Goal: Task Accomplishment & Management: Manage account settings

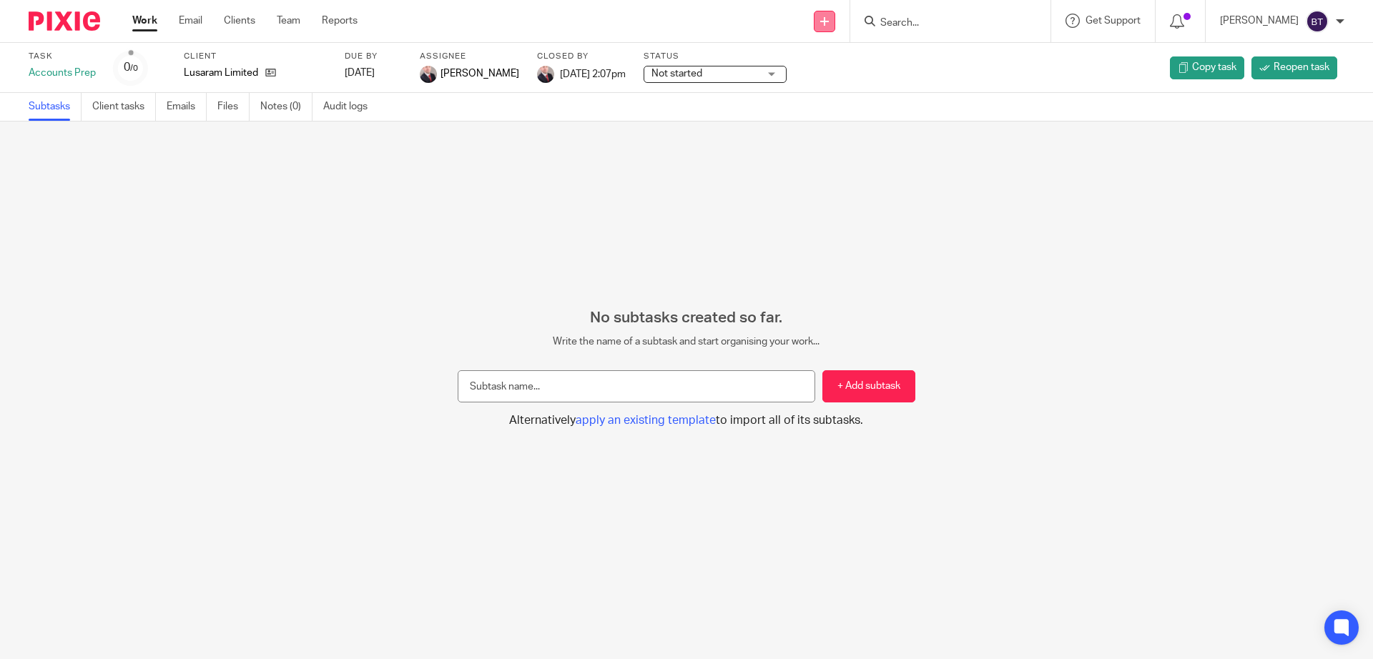
click at [829, 17] on icon at bounding box center [824, 21] width 9 height 9
drag, startPoint x: 757, startPoint y: 21, endPoint x: 362, endPoint y: 24, distance: 395.3
click at [743, 21] on div "Send new email Create task Add client Get Support Contact Support Help Document…" at bounding box center [876, 21] width 994 height 42
click at [237, 16] on link "Clients" at bounding box center [239, 21] width 31 height 14
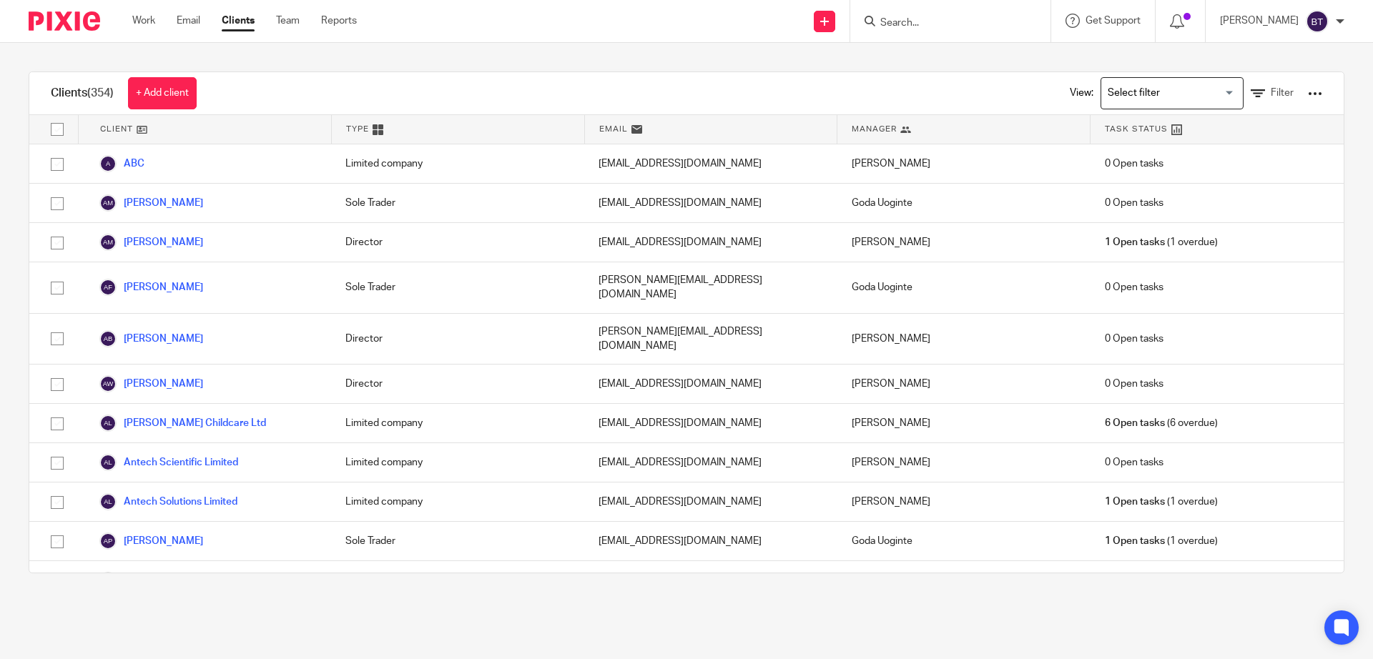
drag, startPoint x: 832, startPoint y: 20, endPoint x: 696, endPoint y: 30, distance: 136.9
click at [829, 19] on icon at bounding box center [824, 21] width 9 height 9
click at [727, 19] on div "Send new email Create task Add client Get Support Contact Support Help Document…" at bounding box center [875, 21] width 994 height 42
click at [54, 129] on input "checkbox" at bounding box center [57, 129] width 27 height 27
checkbox input "true"
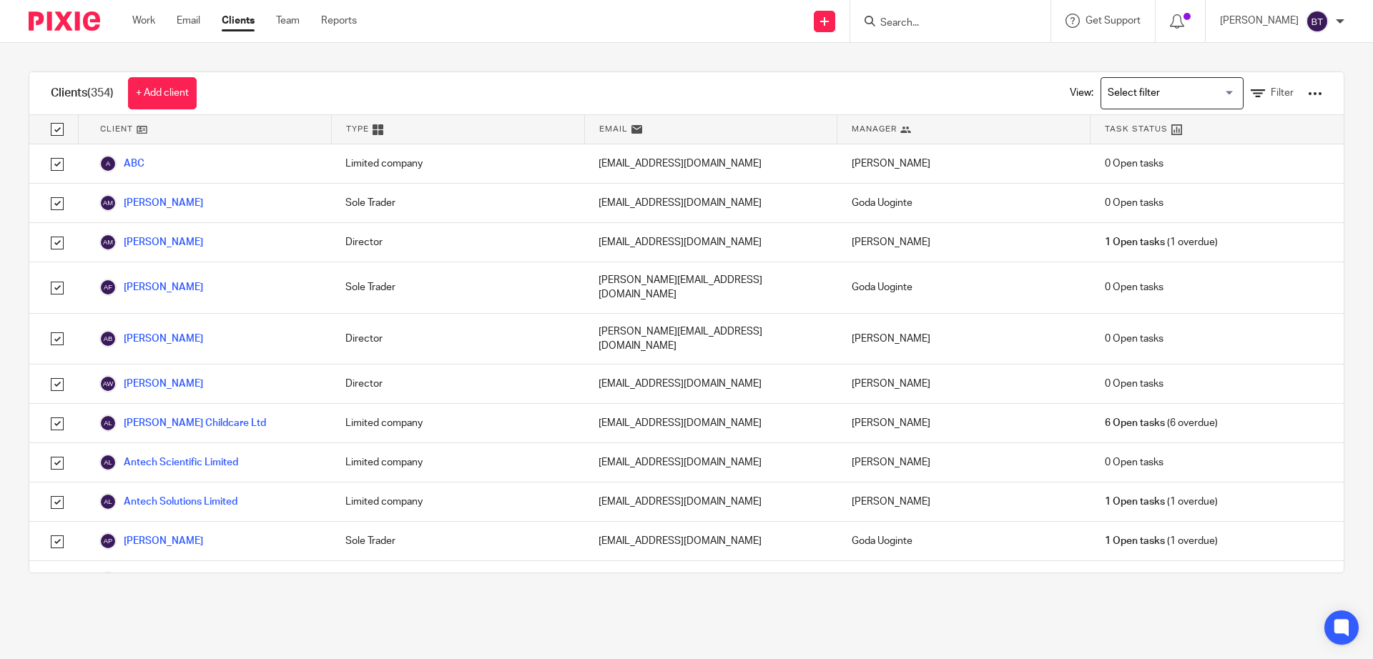
checkbox input "true"
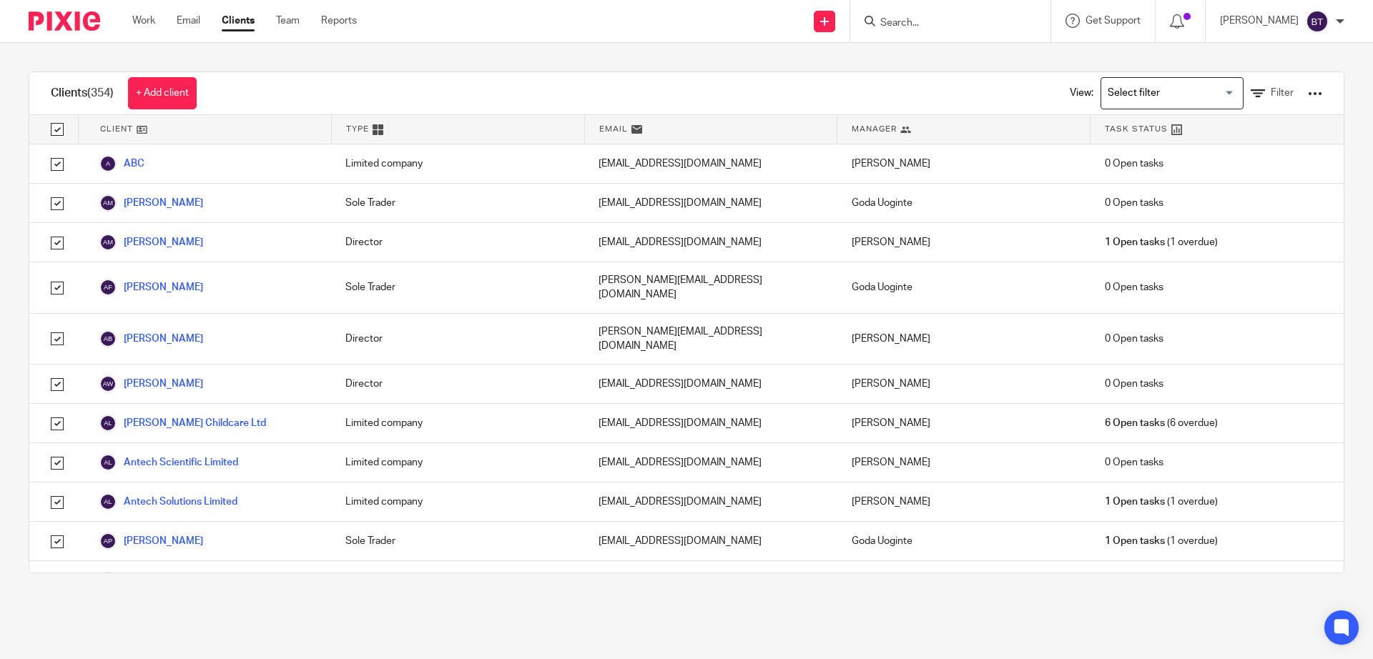
checkbox input "true"
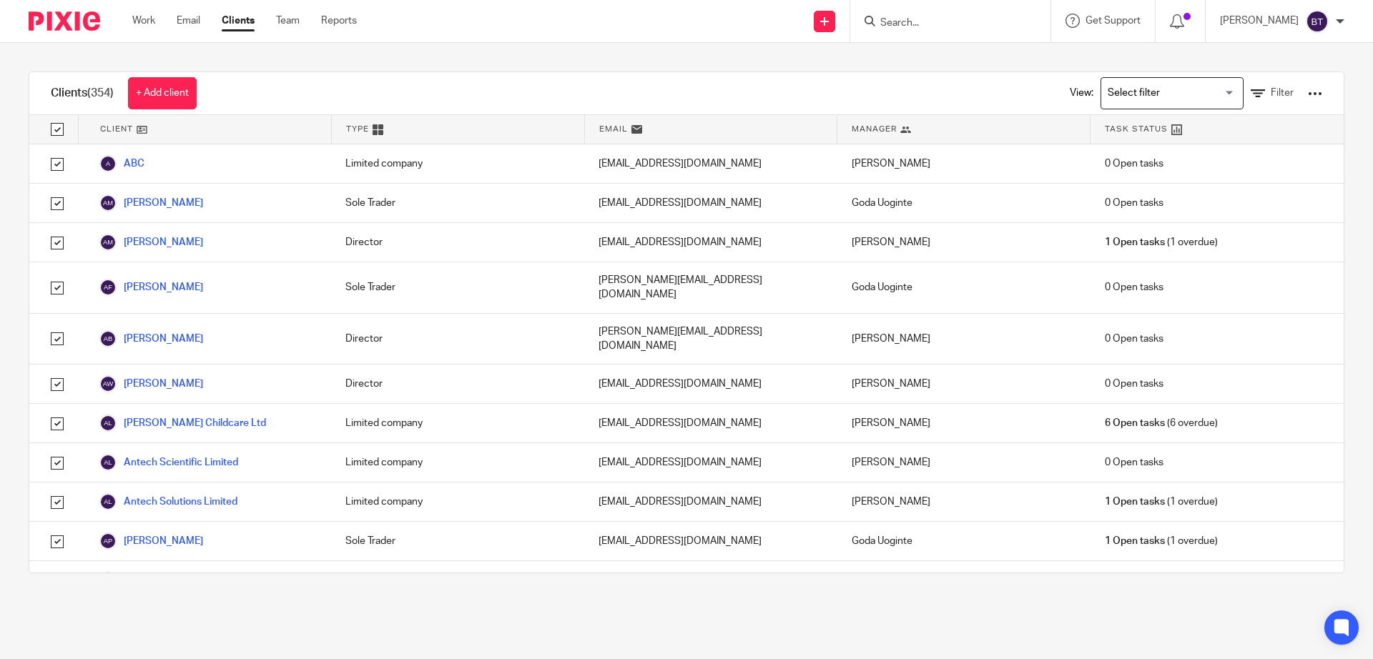
checkbox input "true"
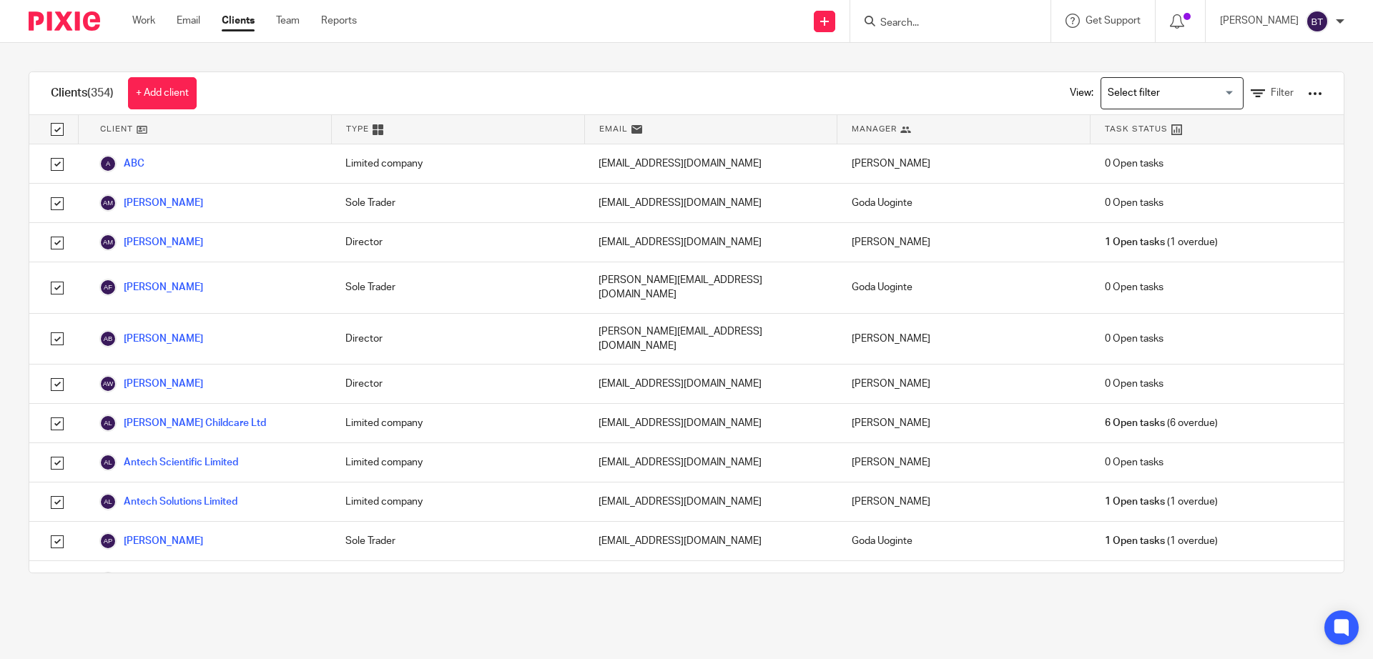
checkbox input "true"
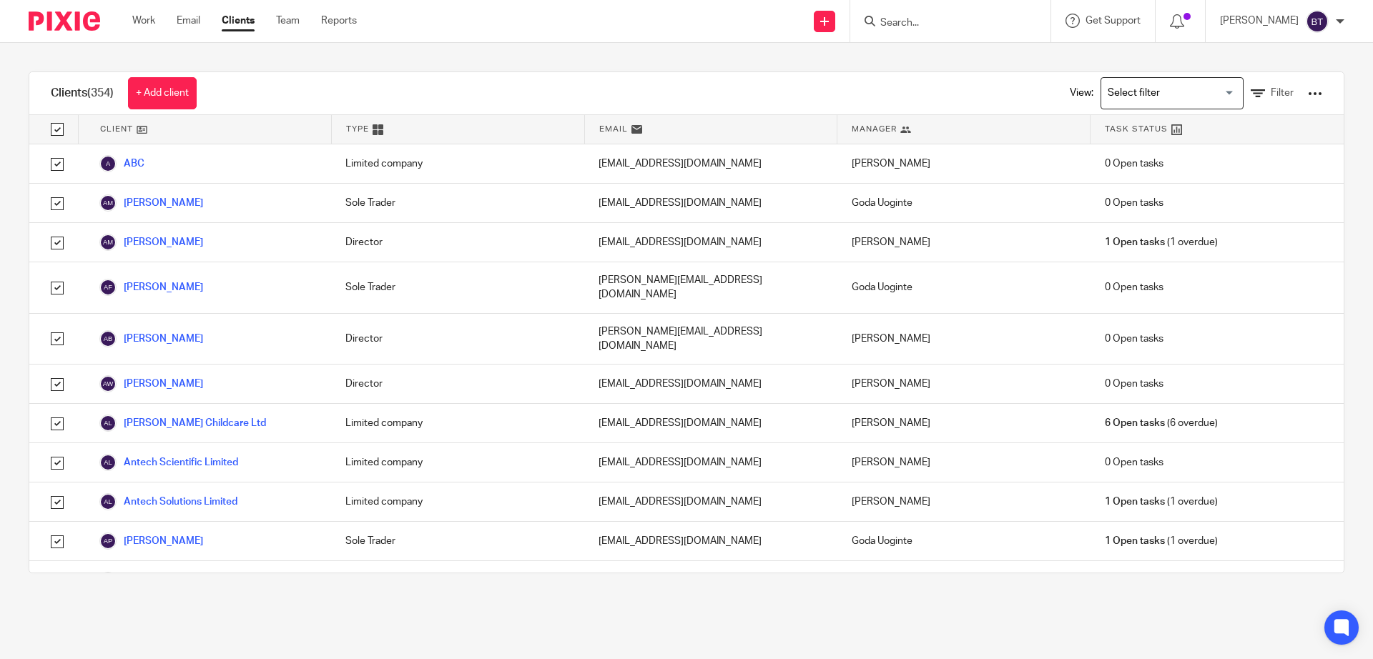
checkbox input "true"
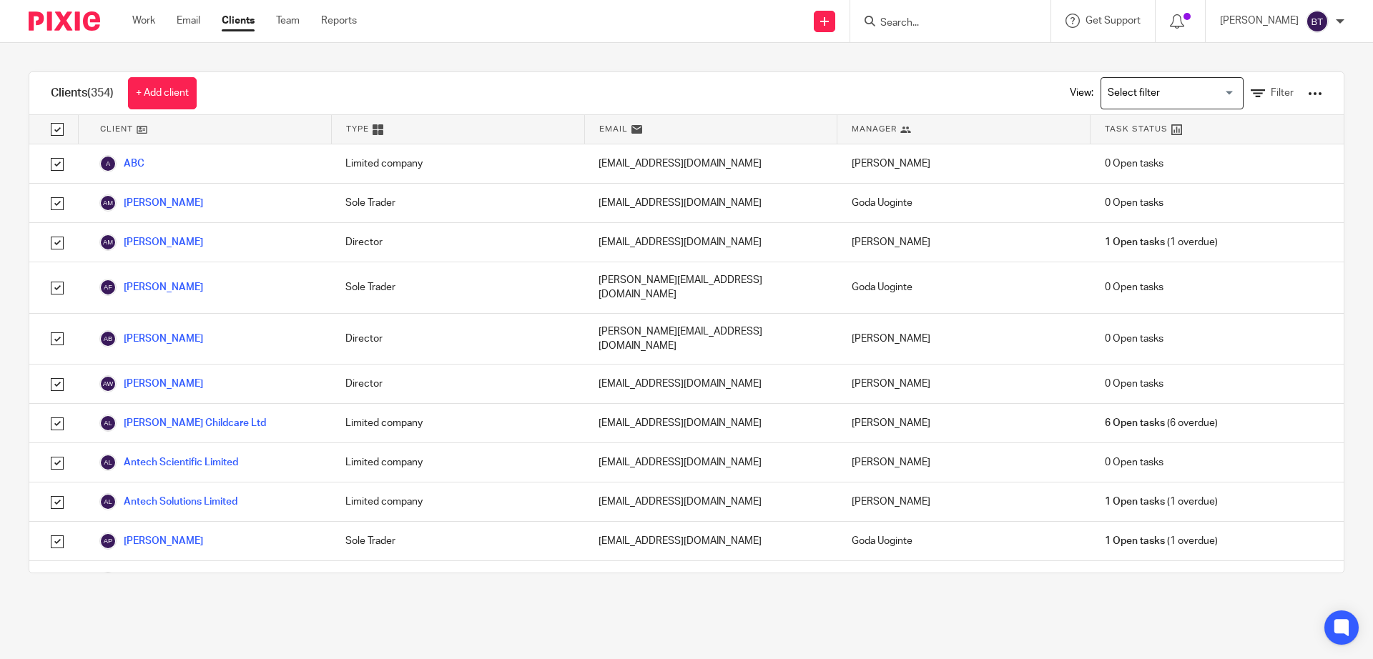
checkbox input "true"
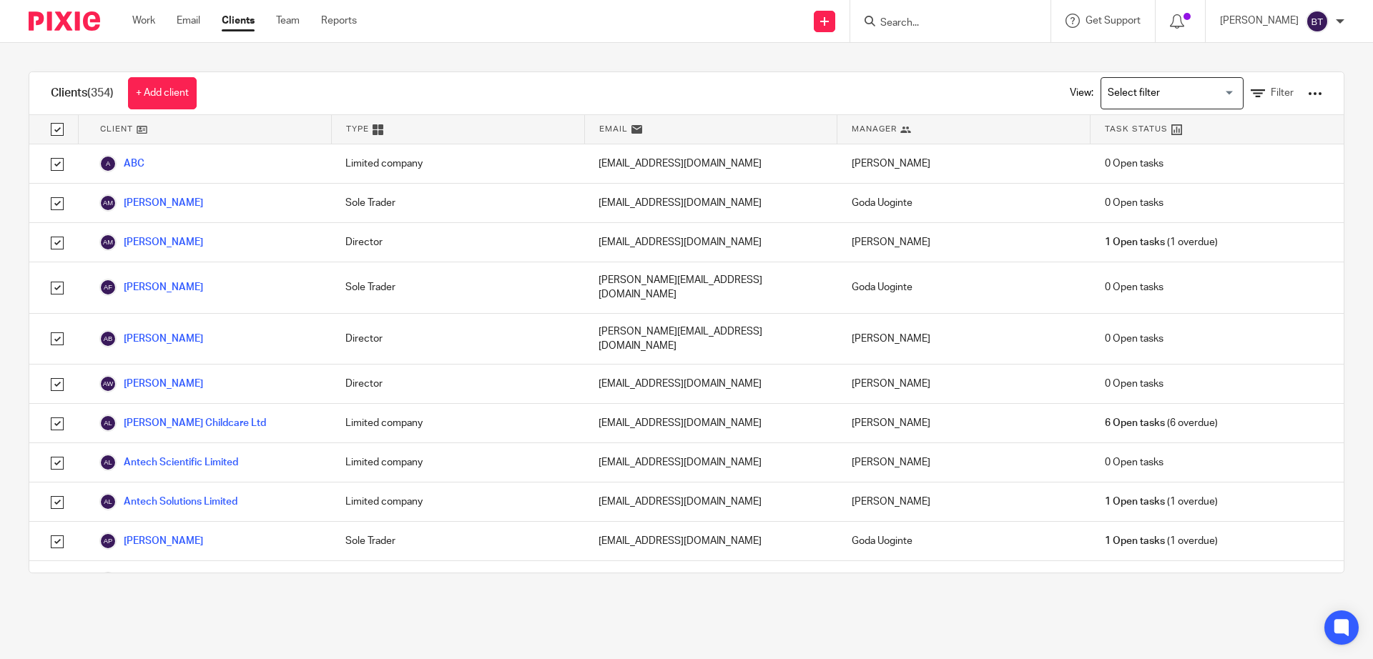
checkbox input "true"
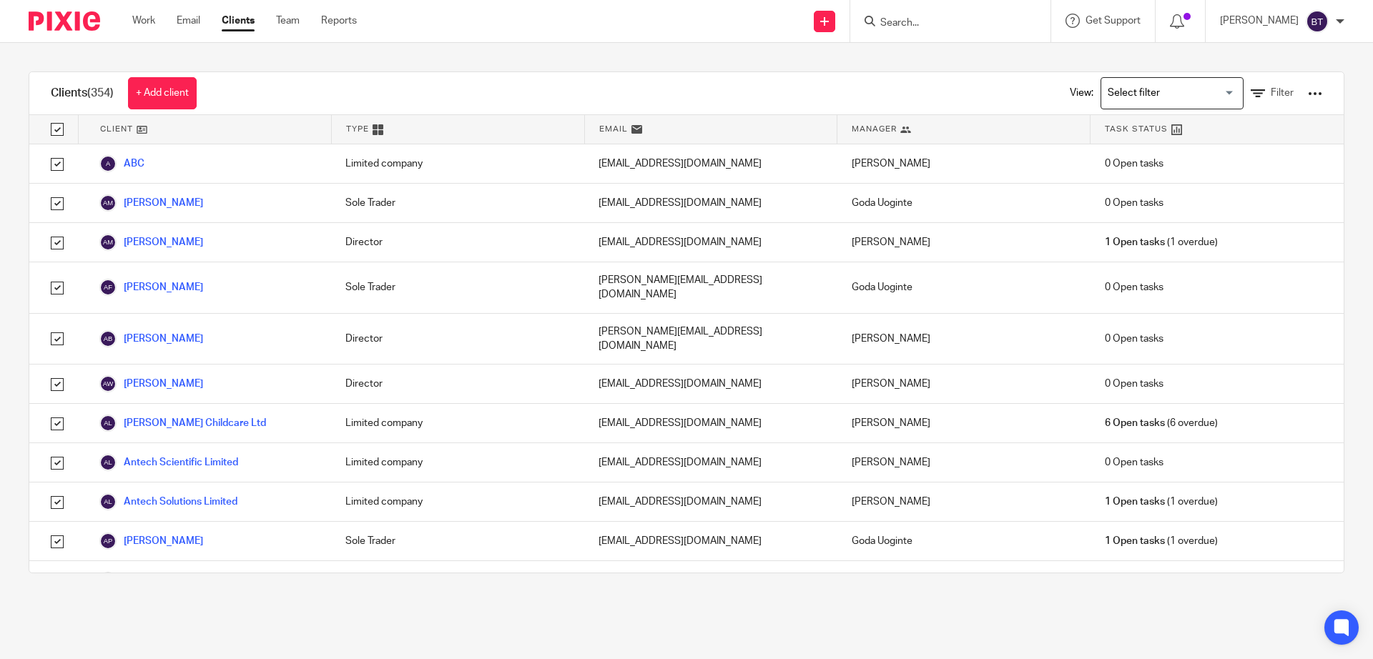
checkbox input "true"
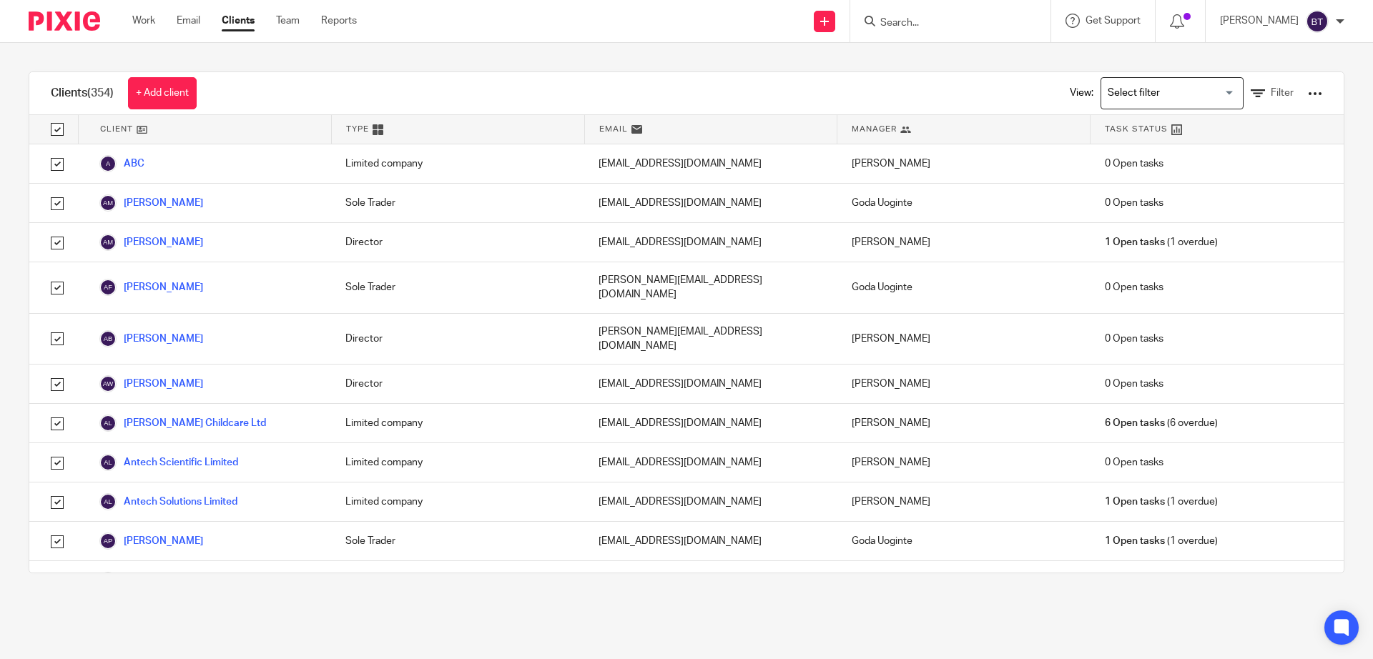
checkbox input "true"
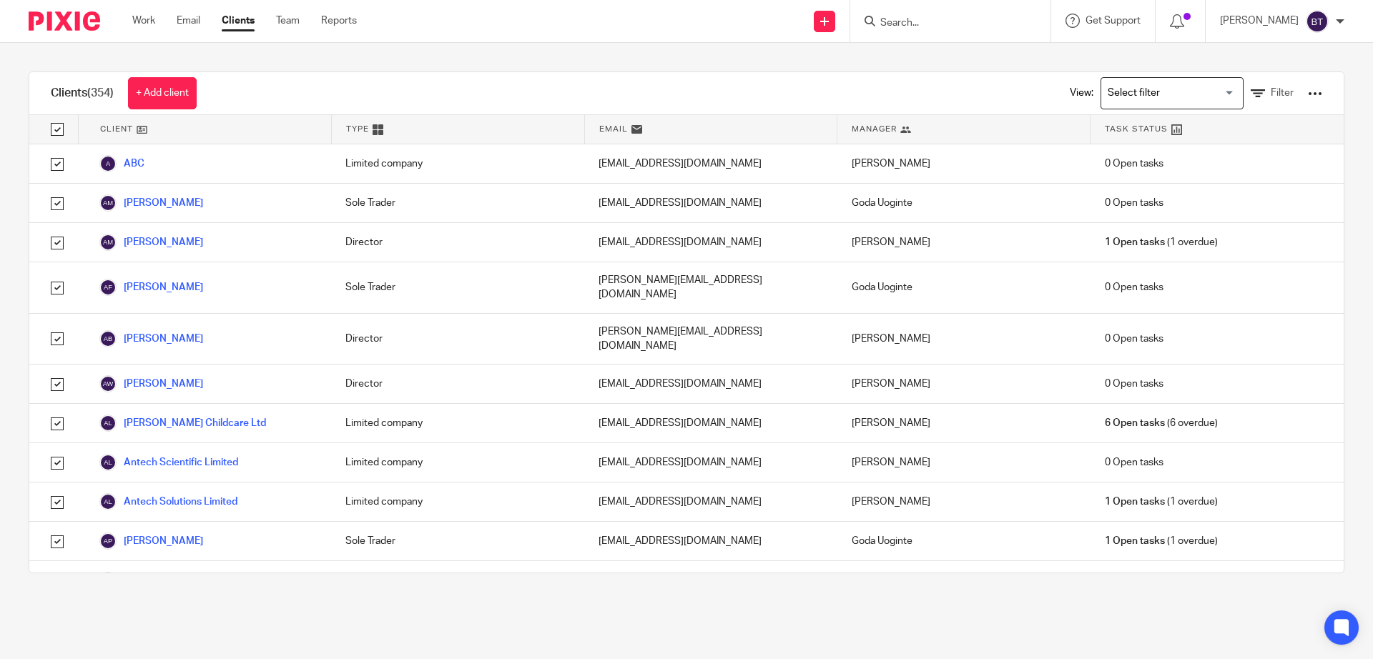
checkbox input "true"
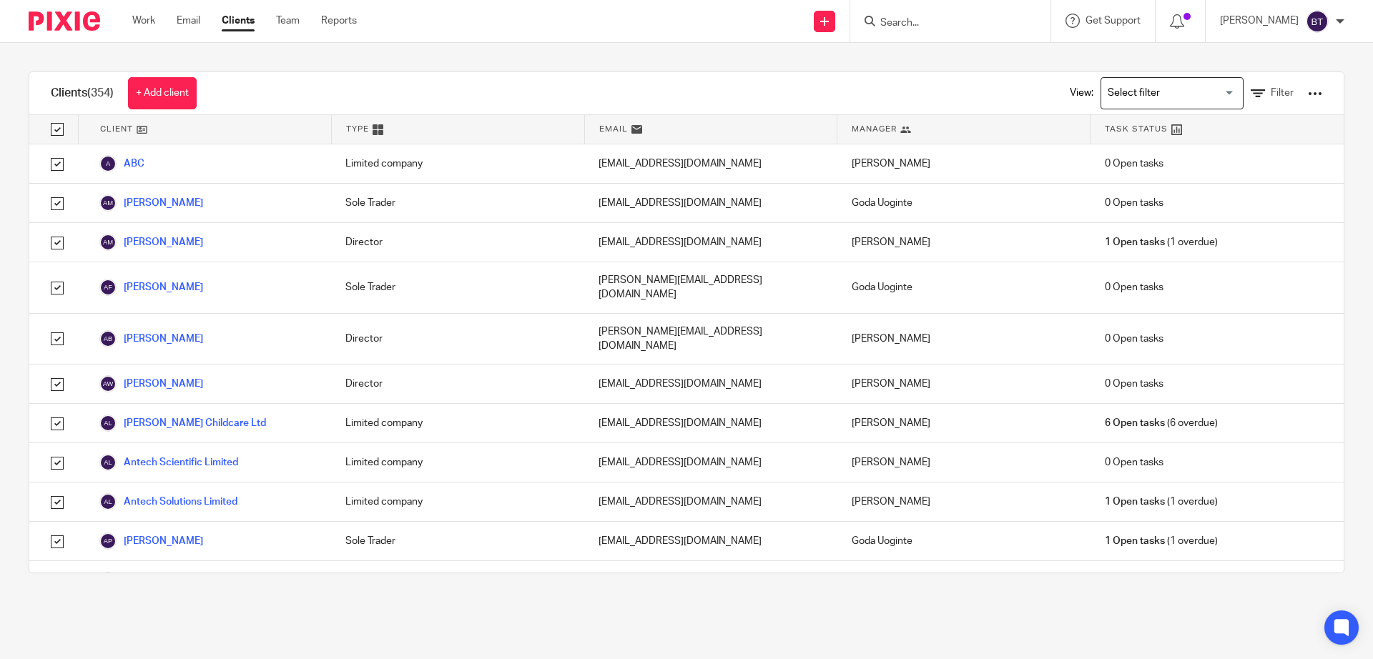
checkbox input "true"
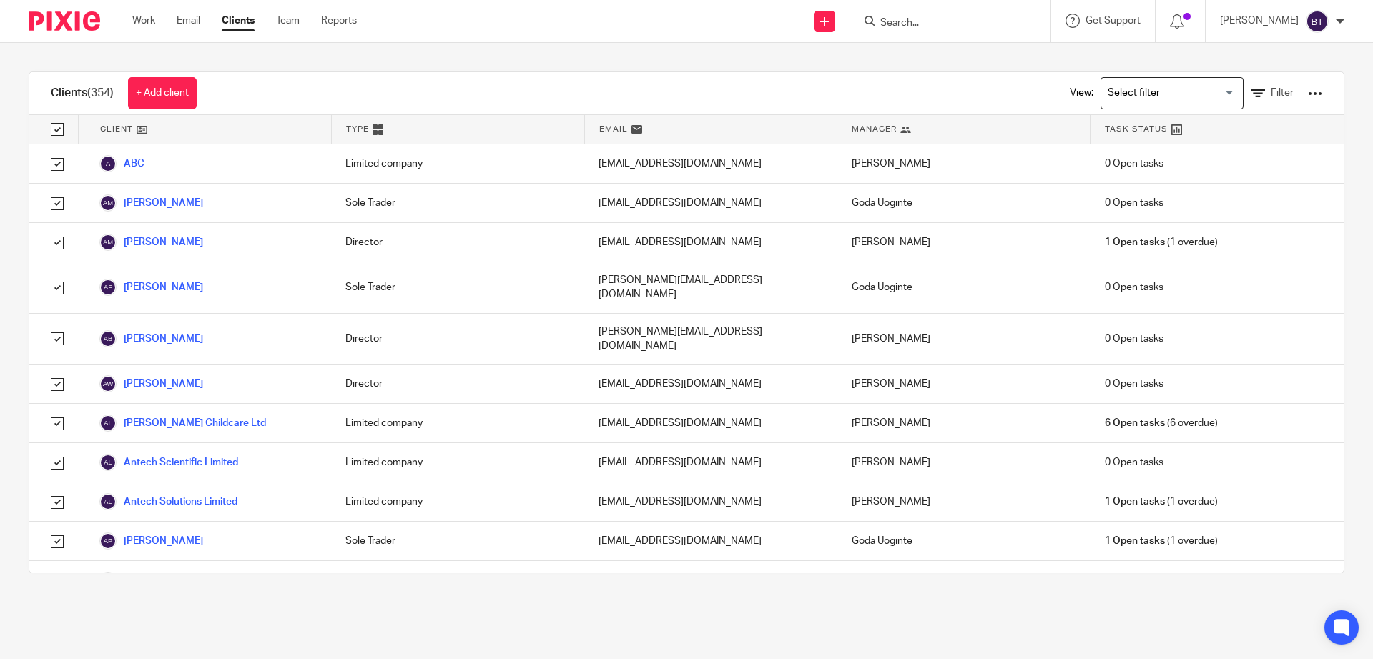
checkbox input "true"
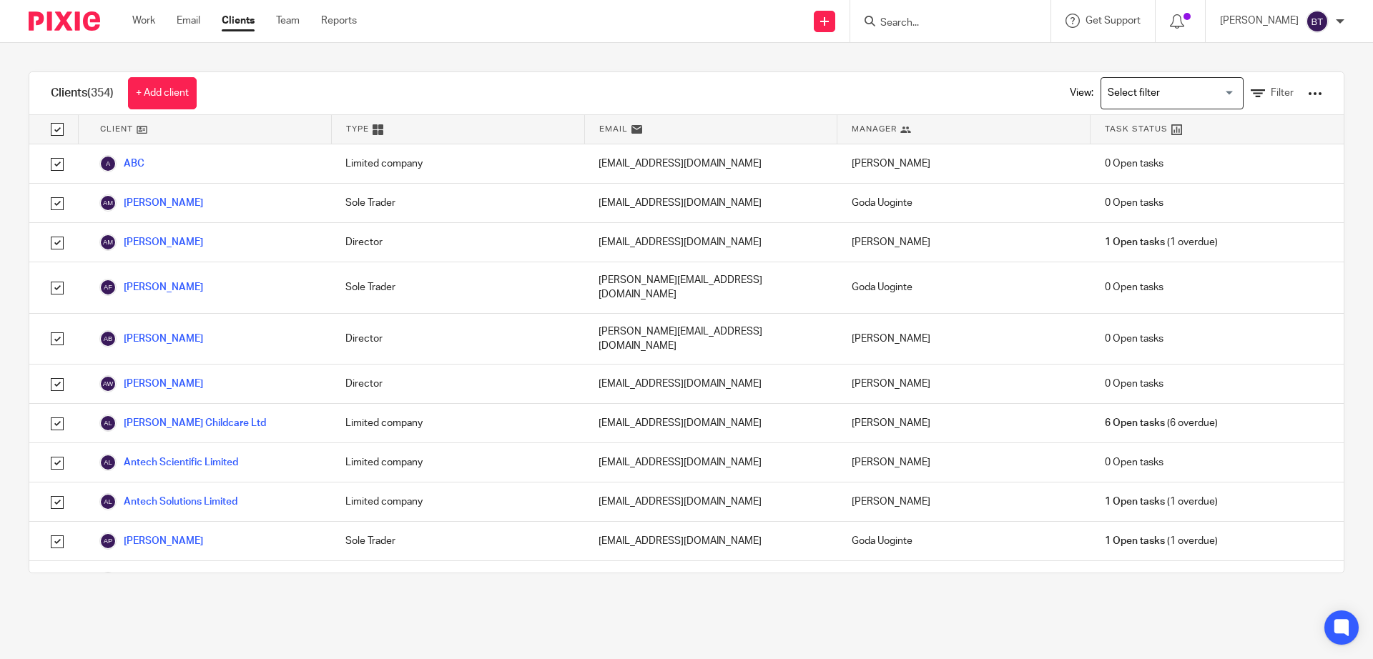
checkbox input "true"
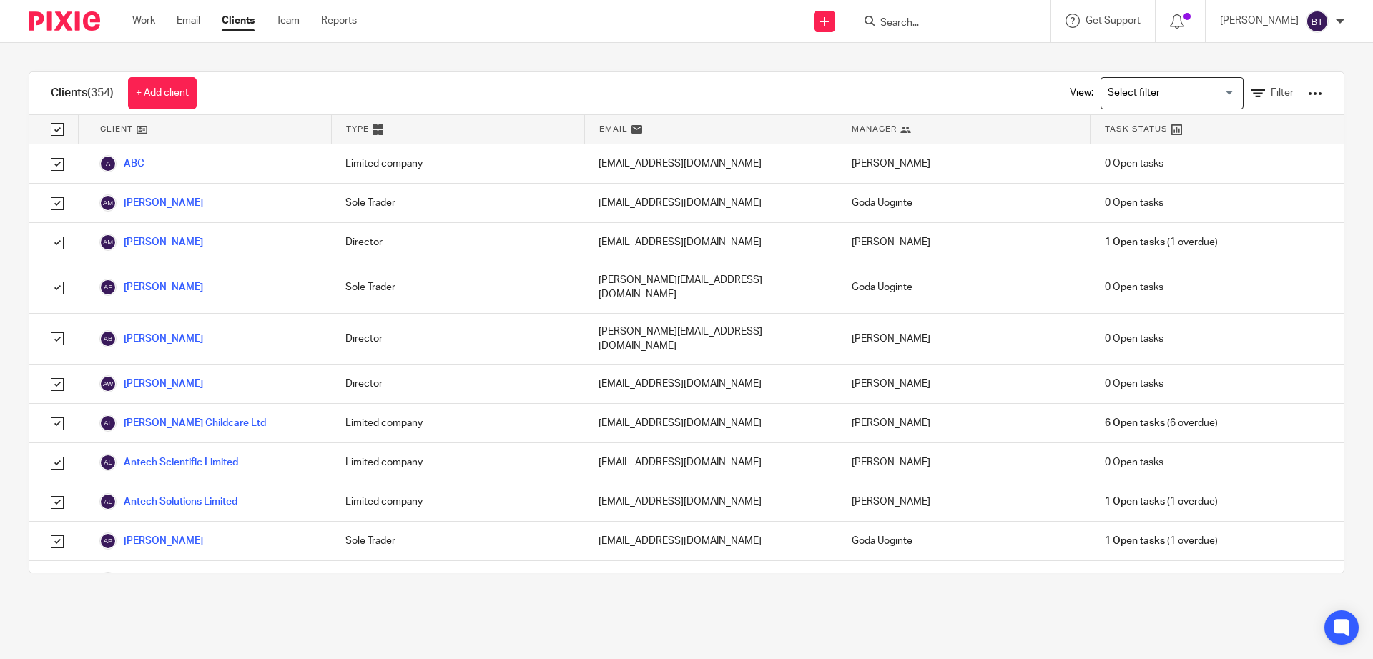
checkbox input "true"
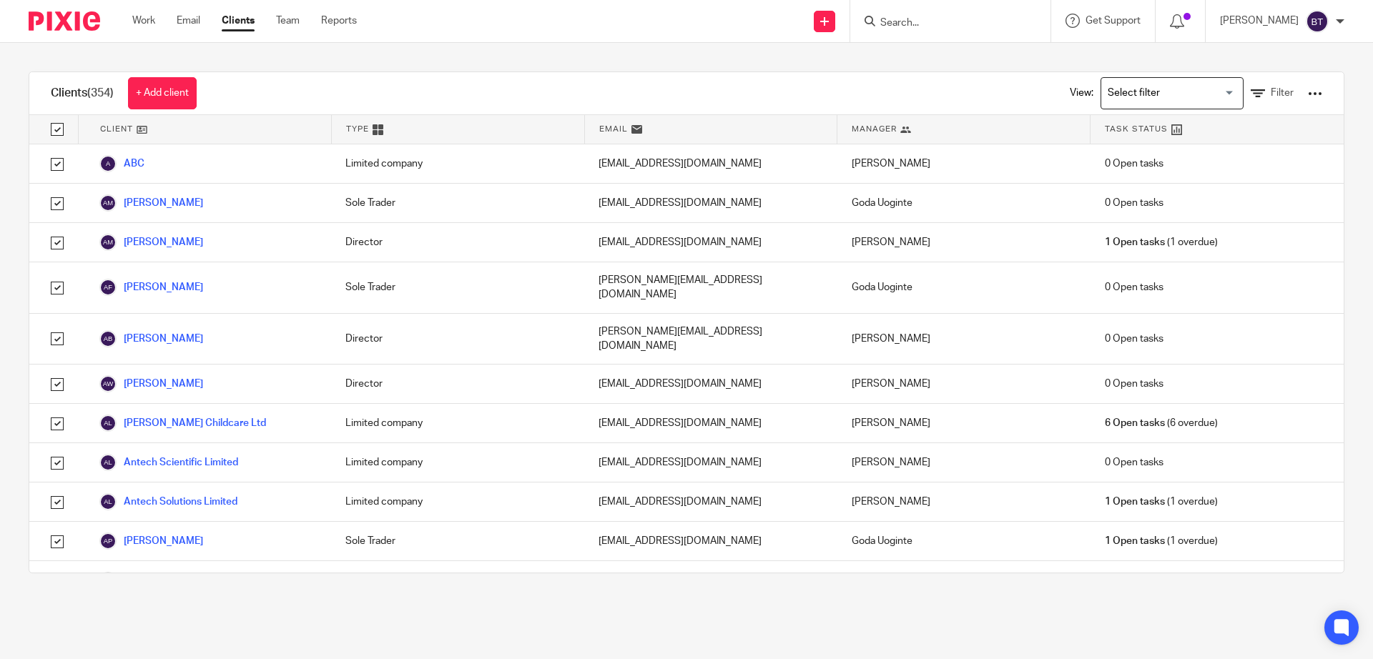
checkbox input "true"
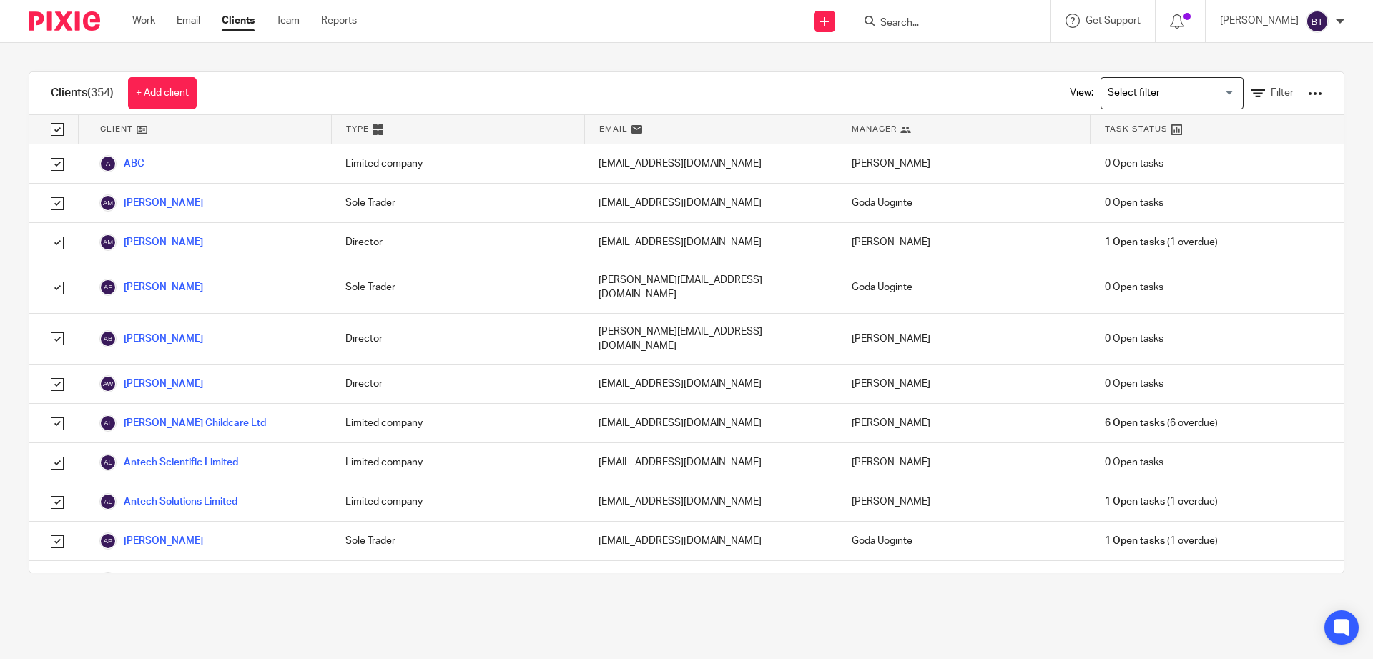
checkbox input "true"
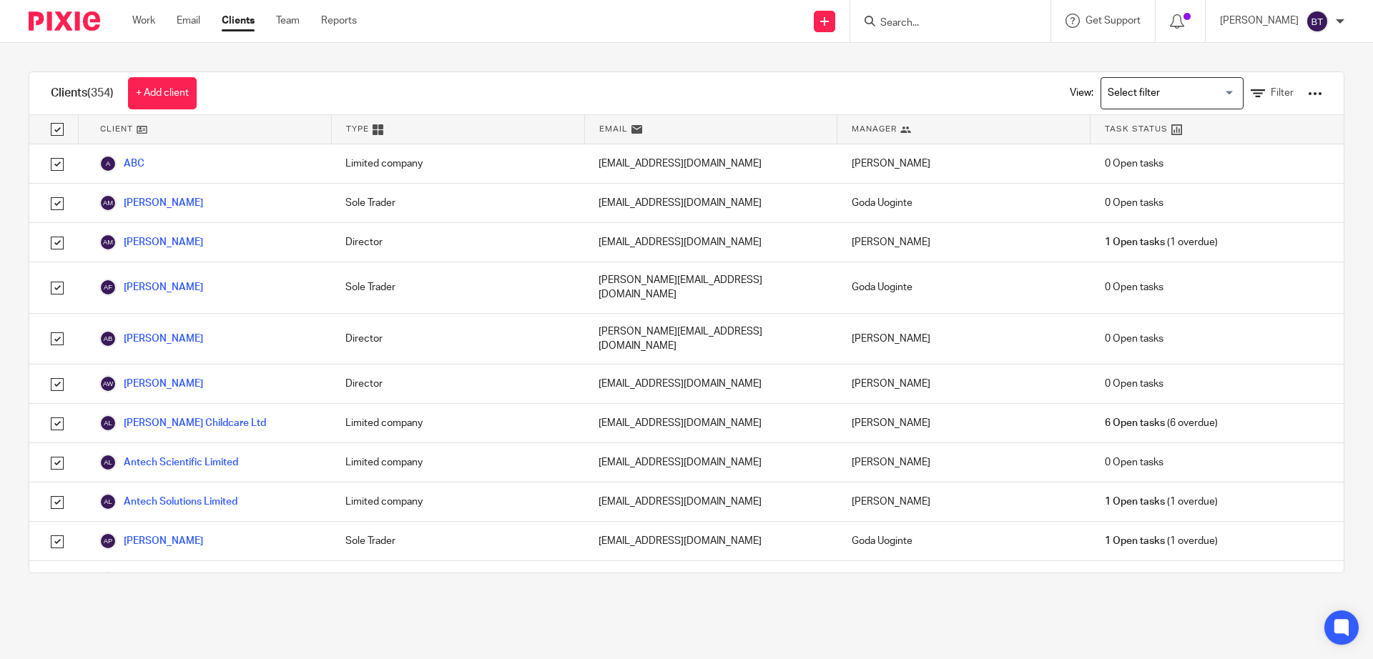
checkbox input "true"
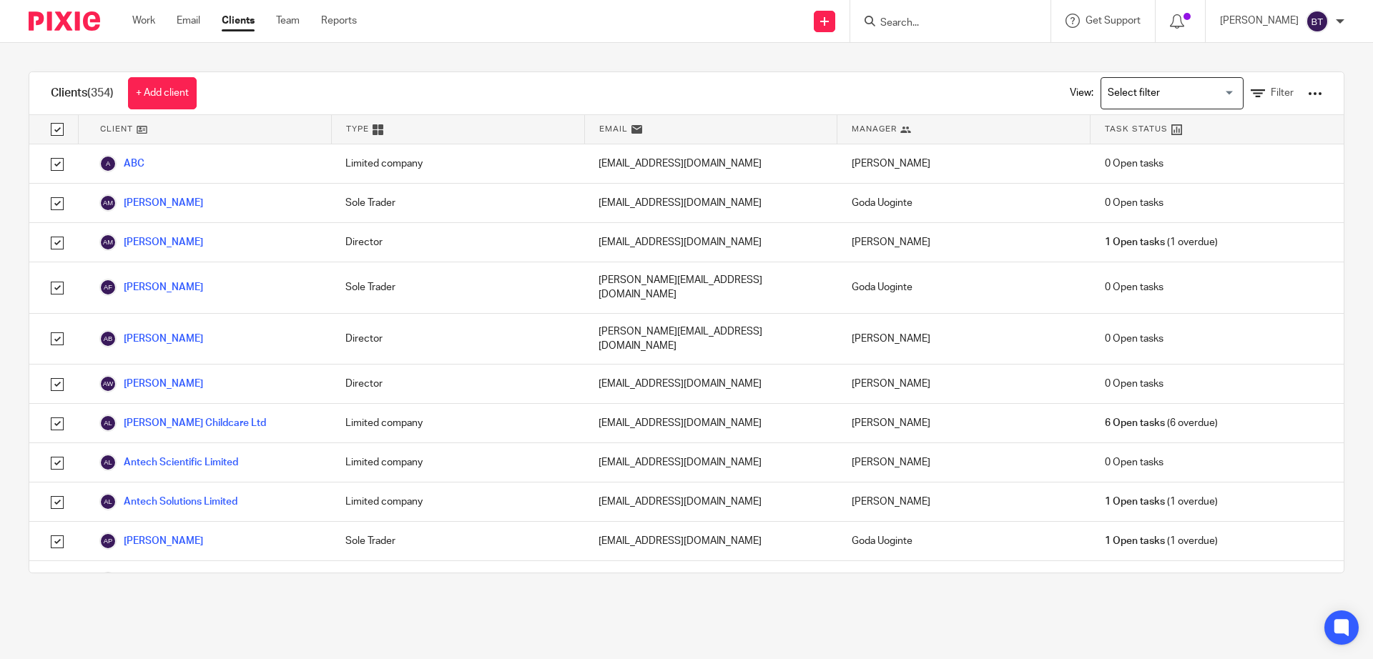
checkbox input "true"
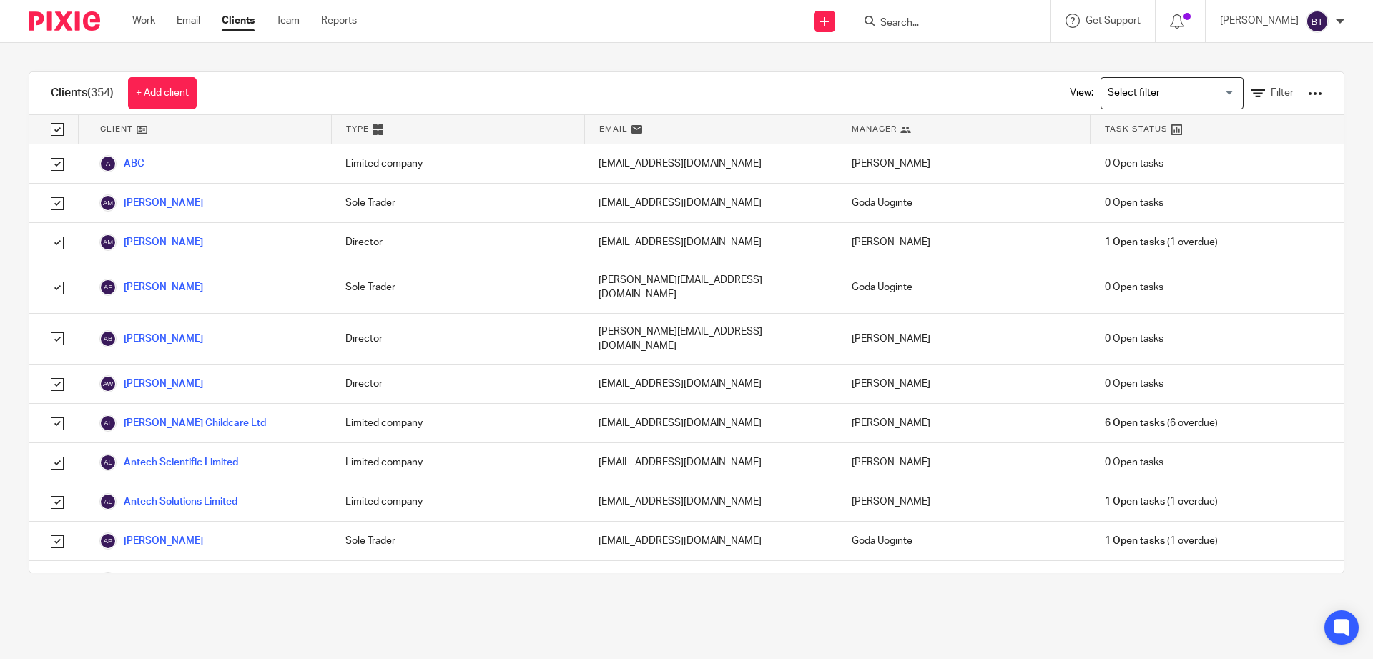
checkbox input "true"
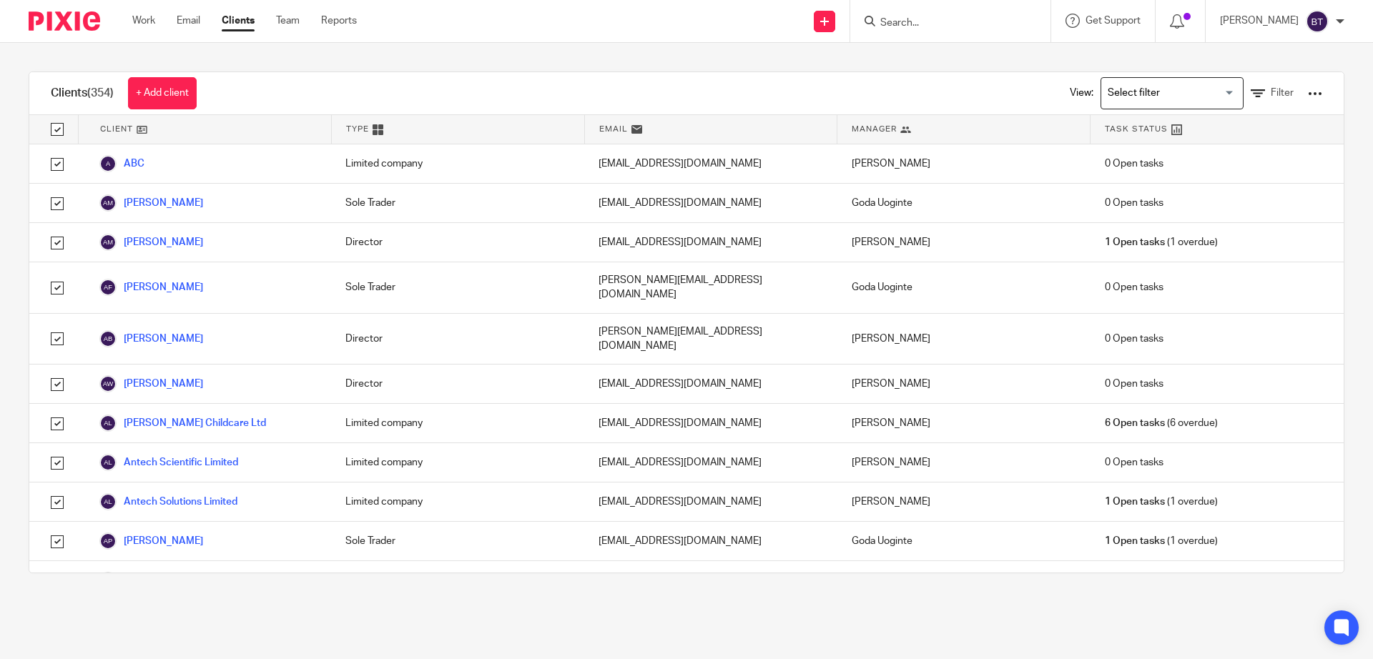
checkbox input "true"
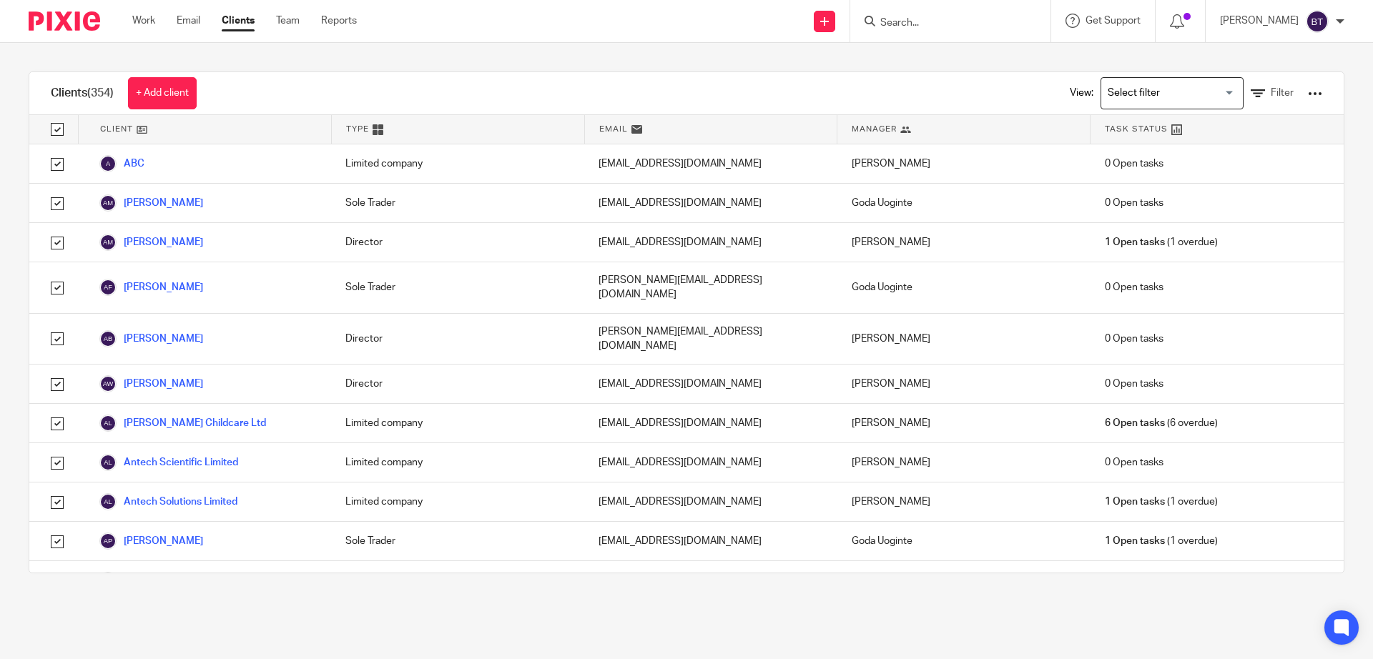
checkbox input "true"
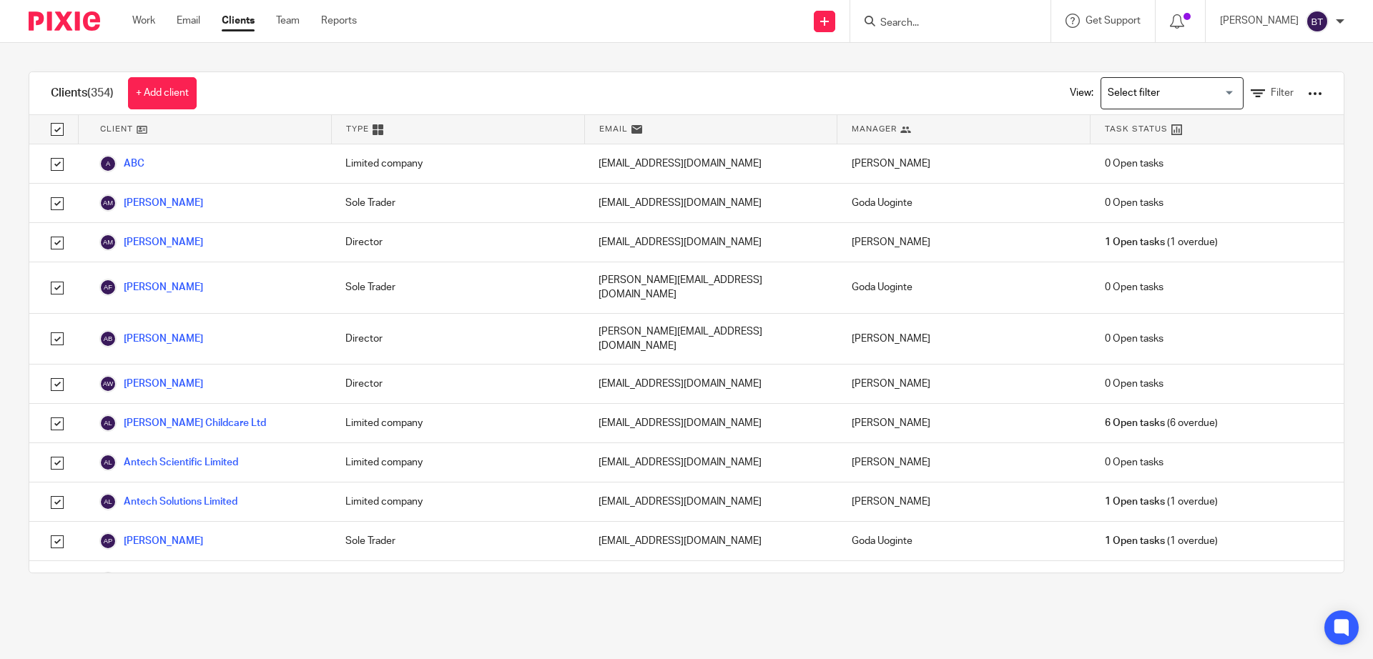
checkbox input "true"
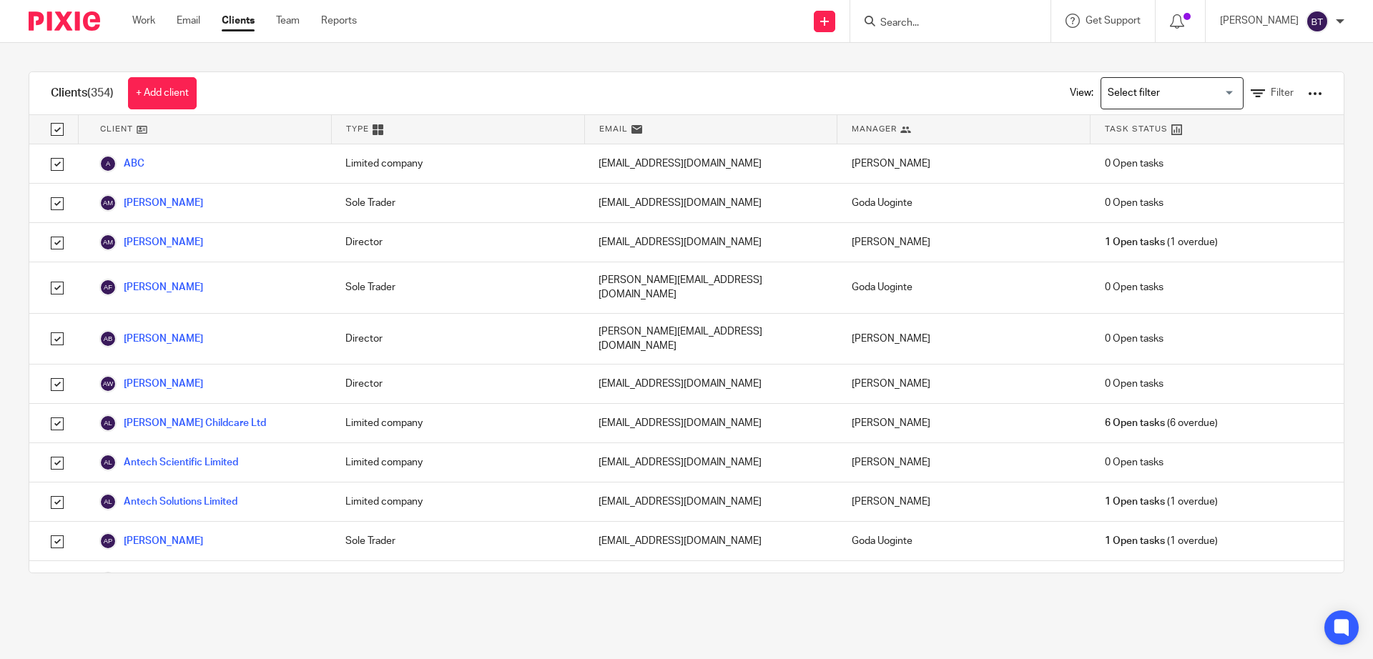
checkbox input "true"
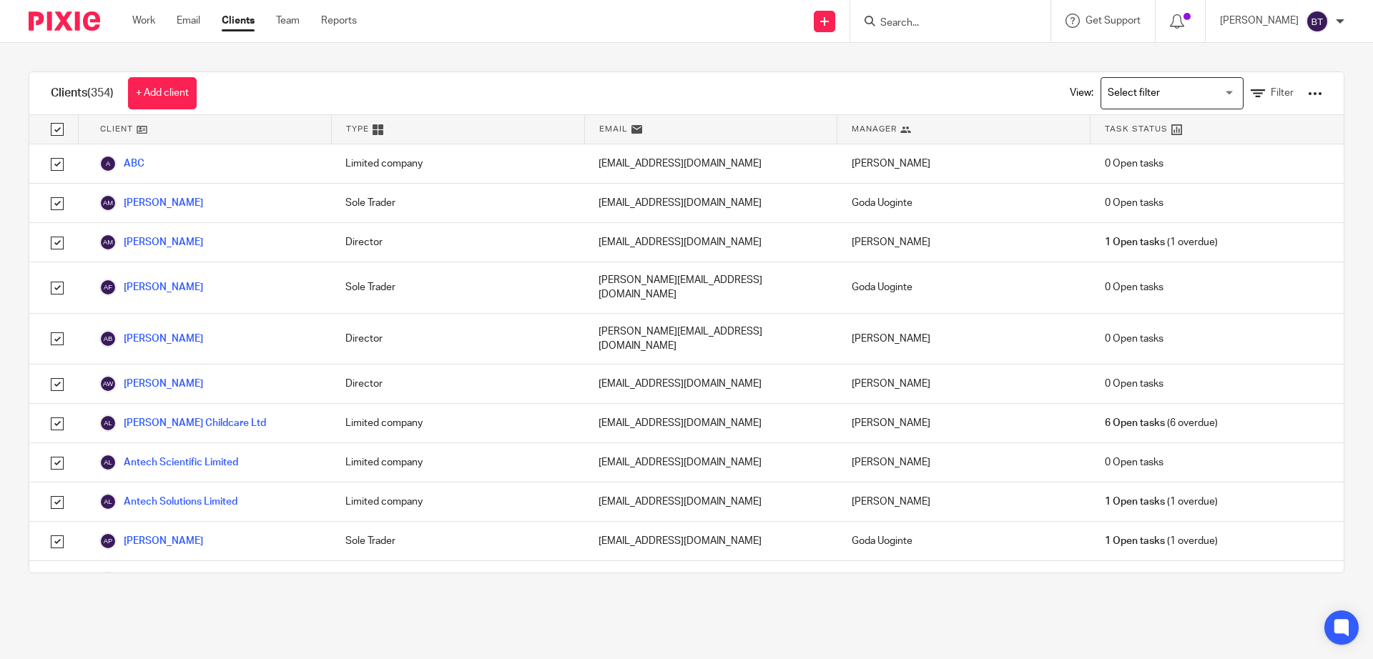
checkbox input "true"
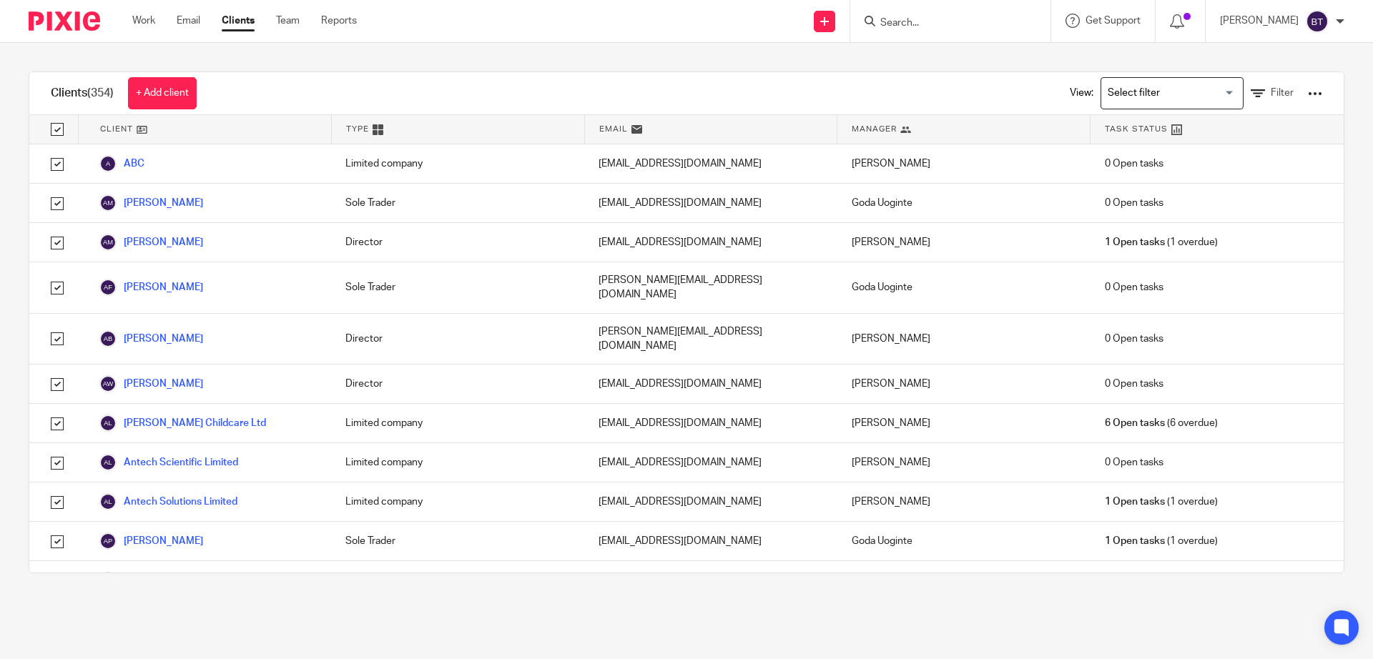
checkbox input "true"
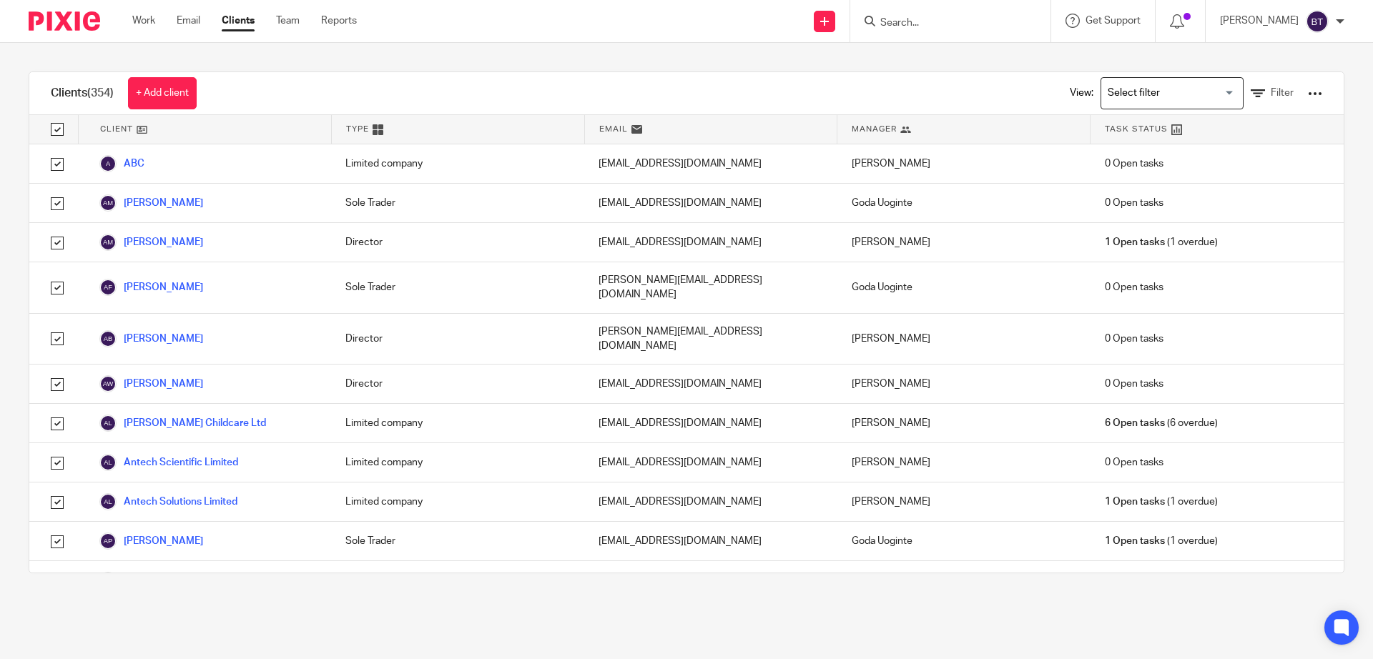
checkbox input "true"
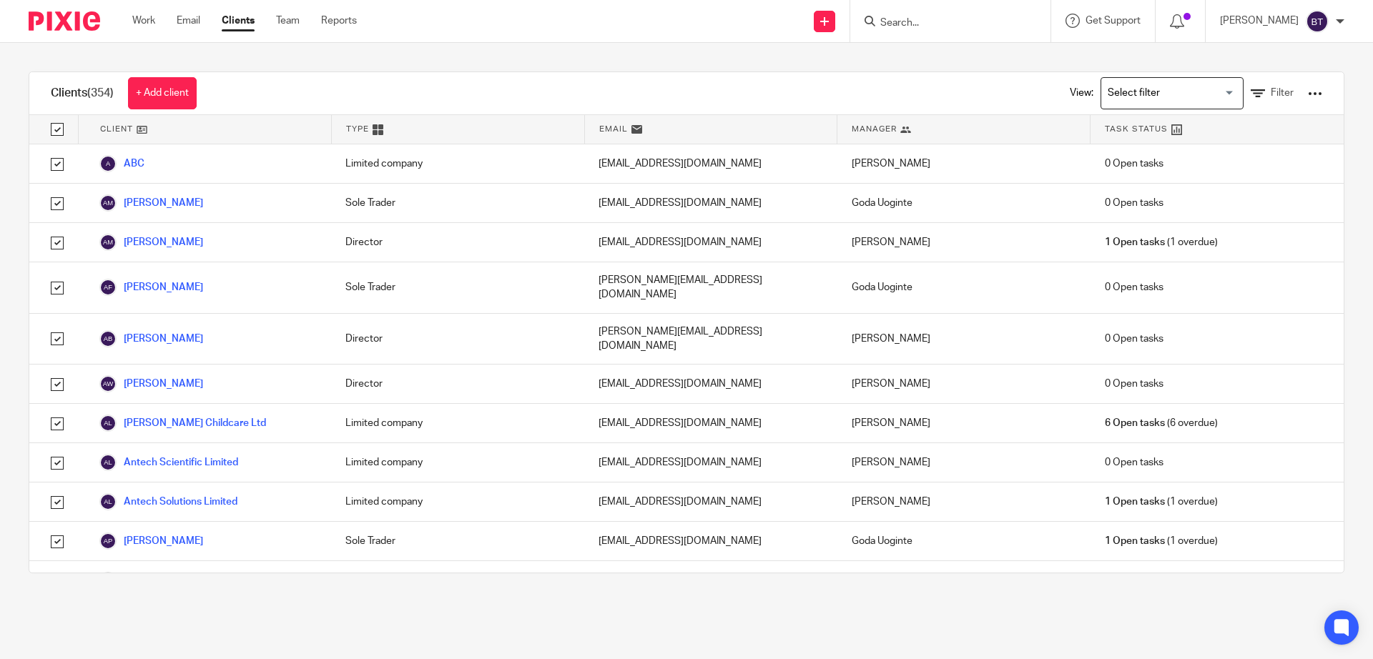
checkbox input "true"
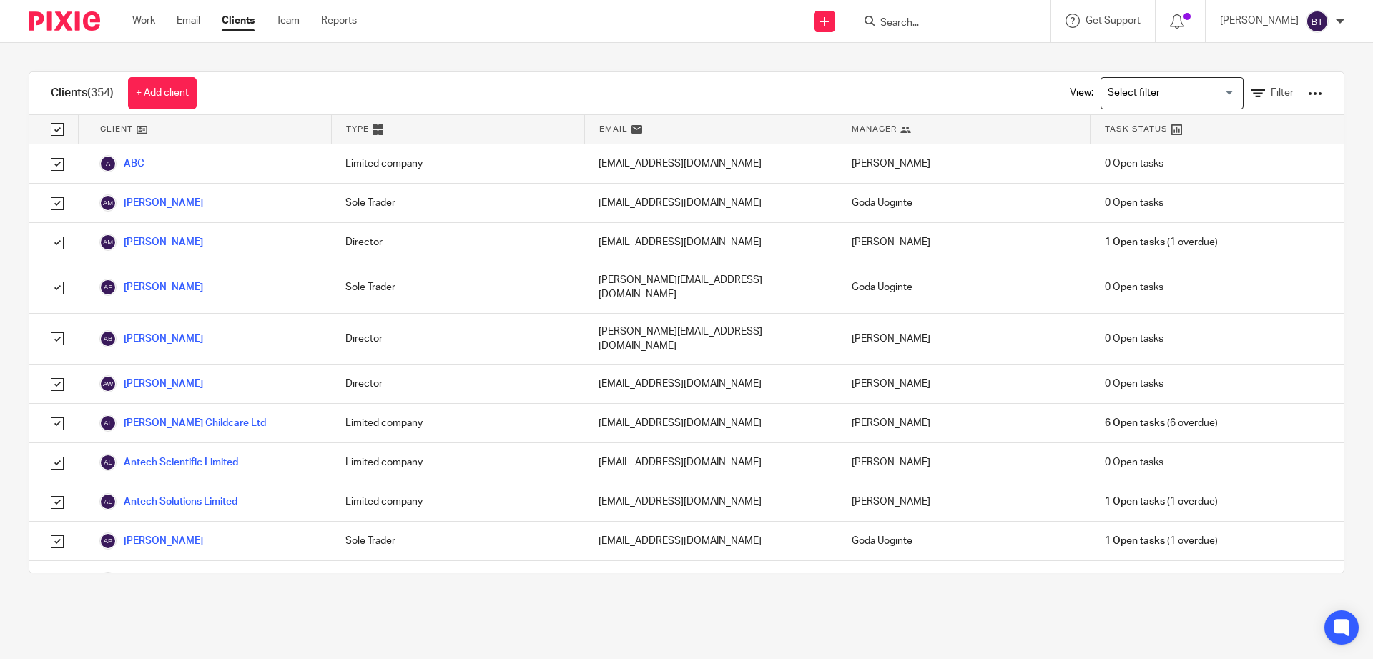
checkbox input "true"
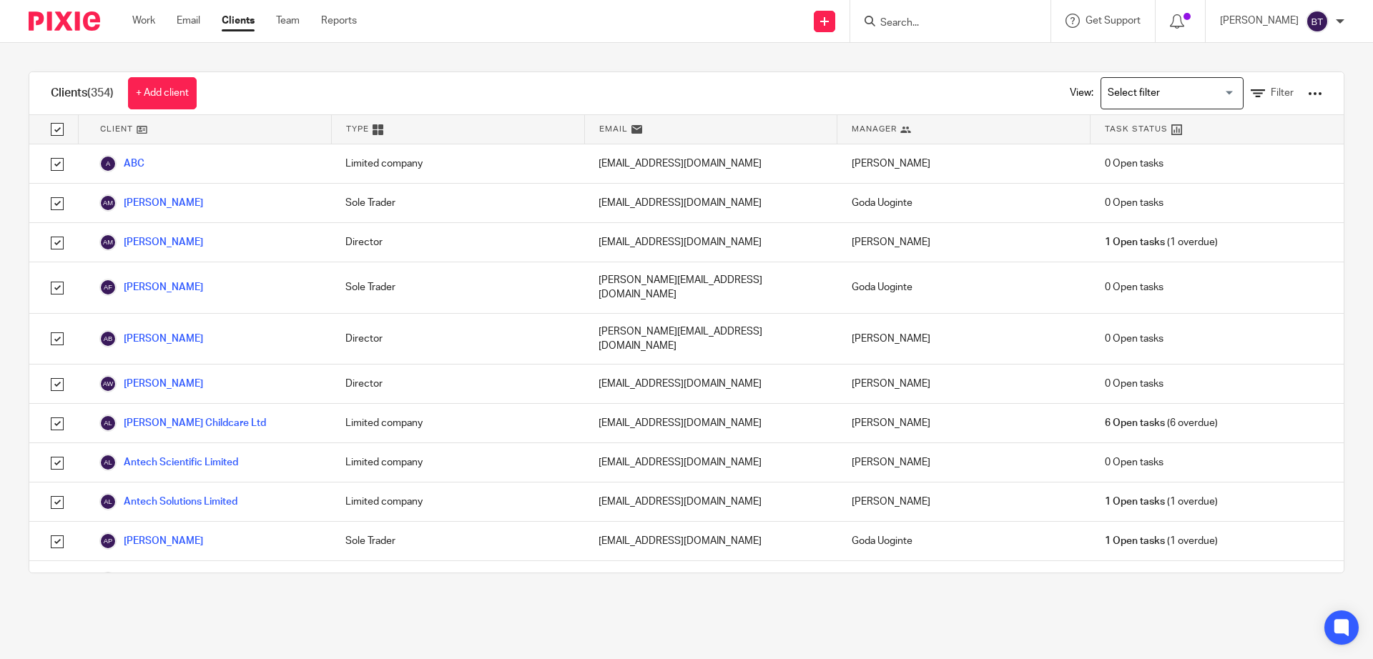
checkbox input "true"
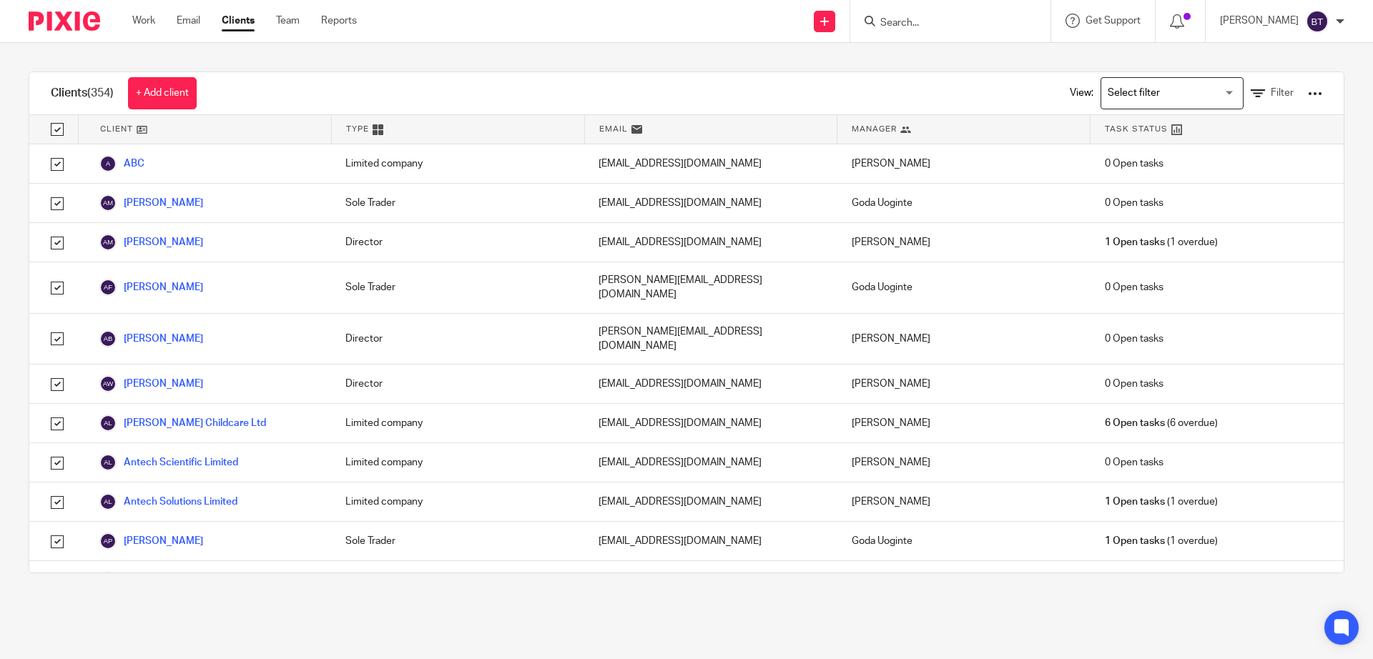
checkbox input "true"
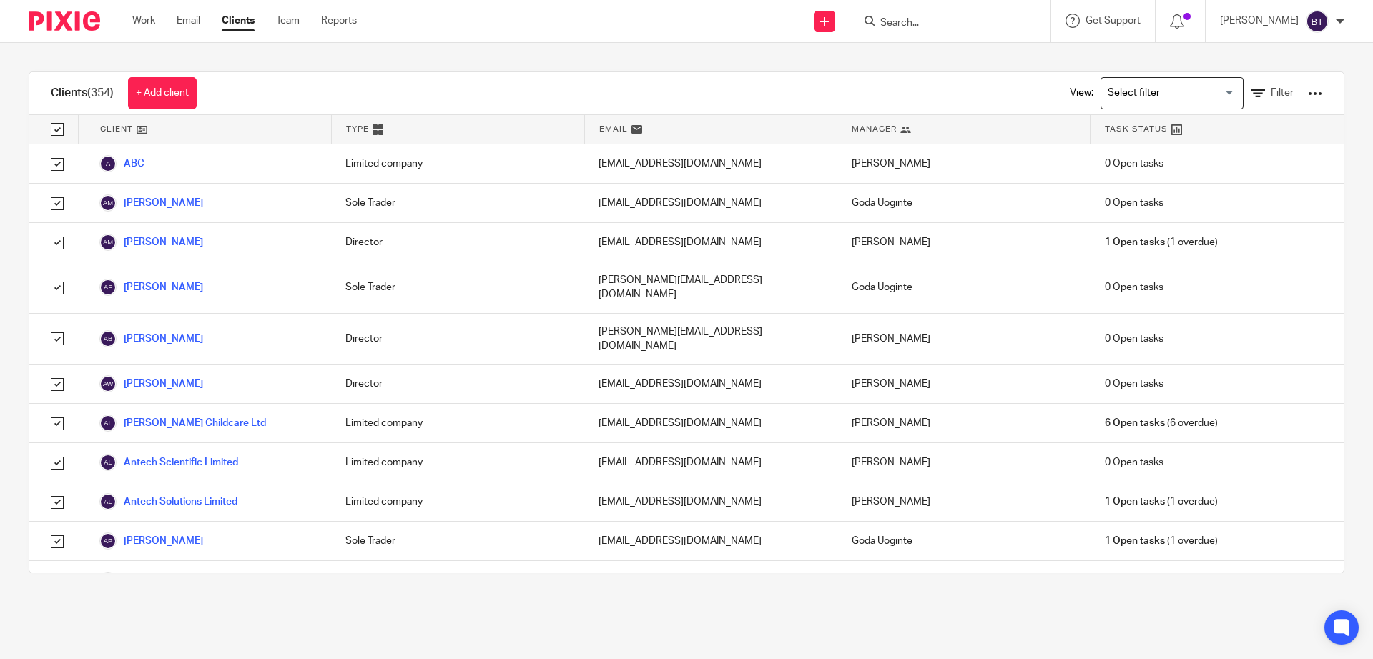
checkbox input "true"
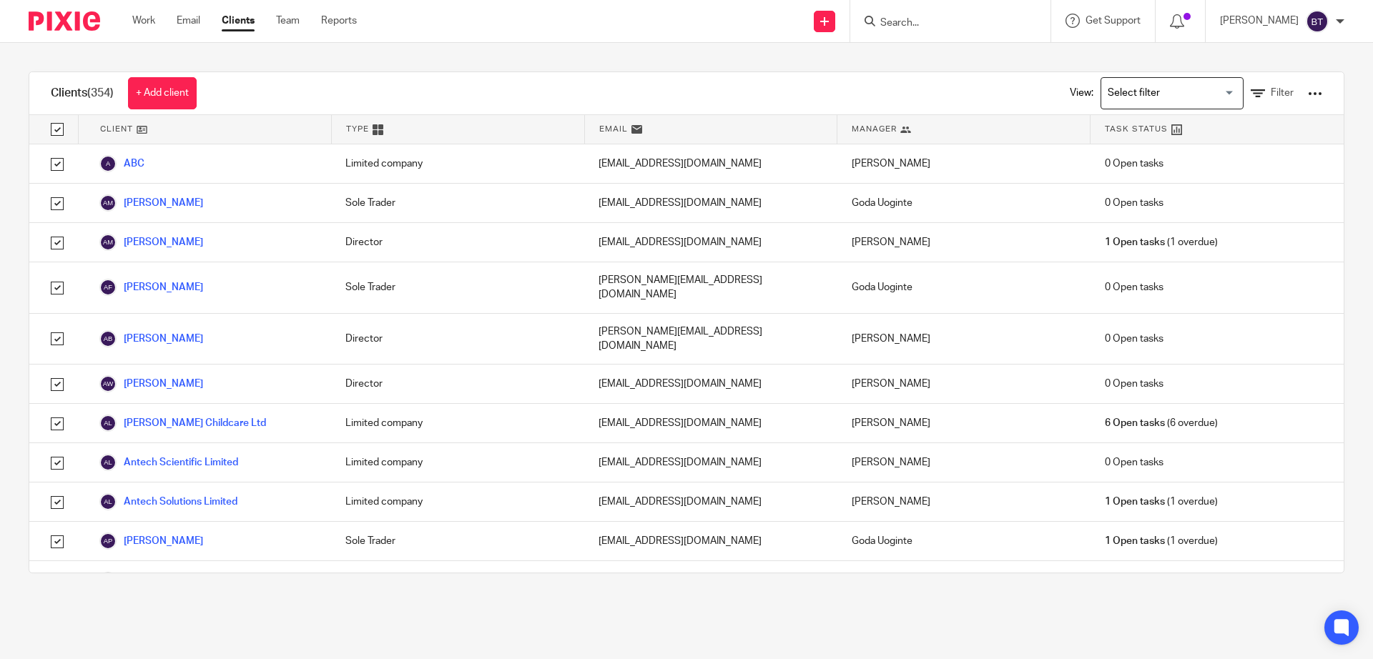
checkbox input "true"
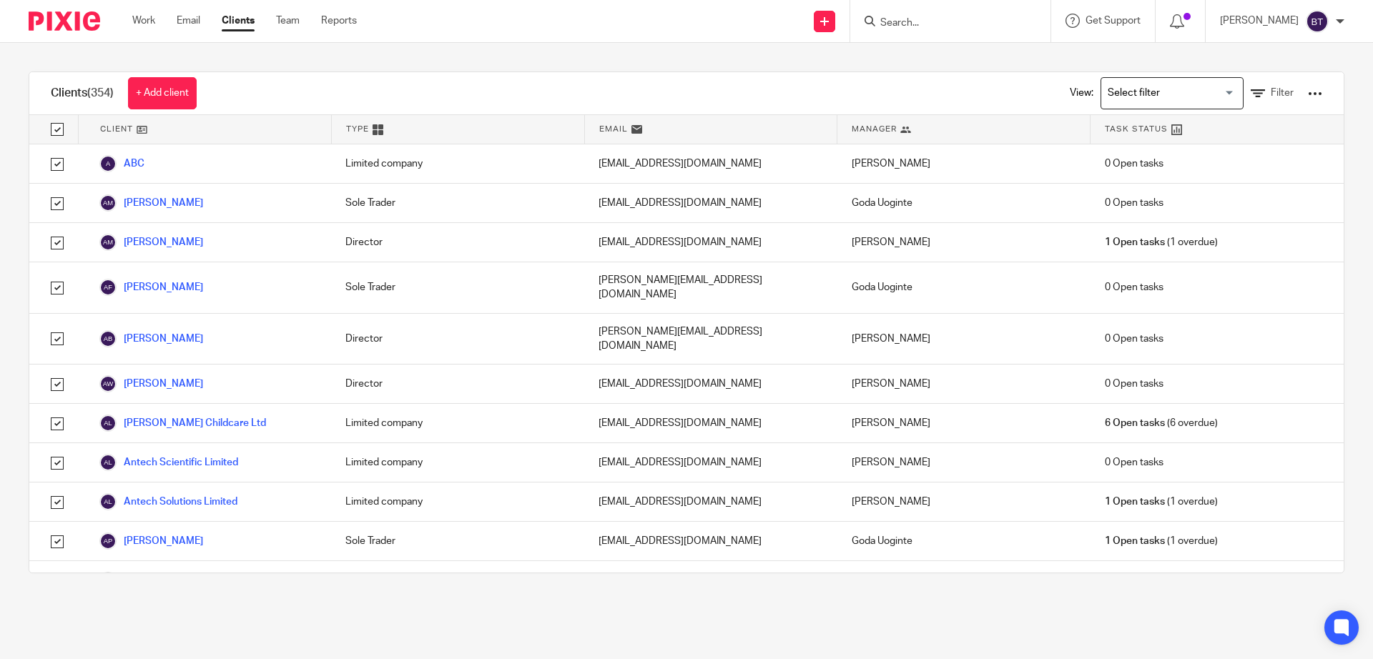
checkbox input "true"
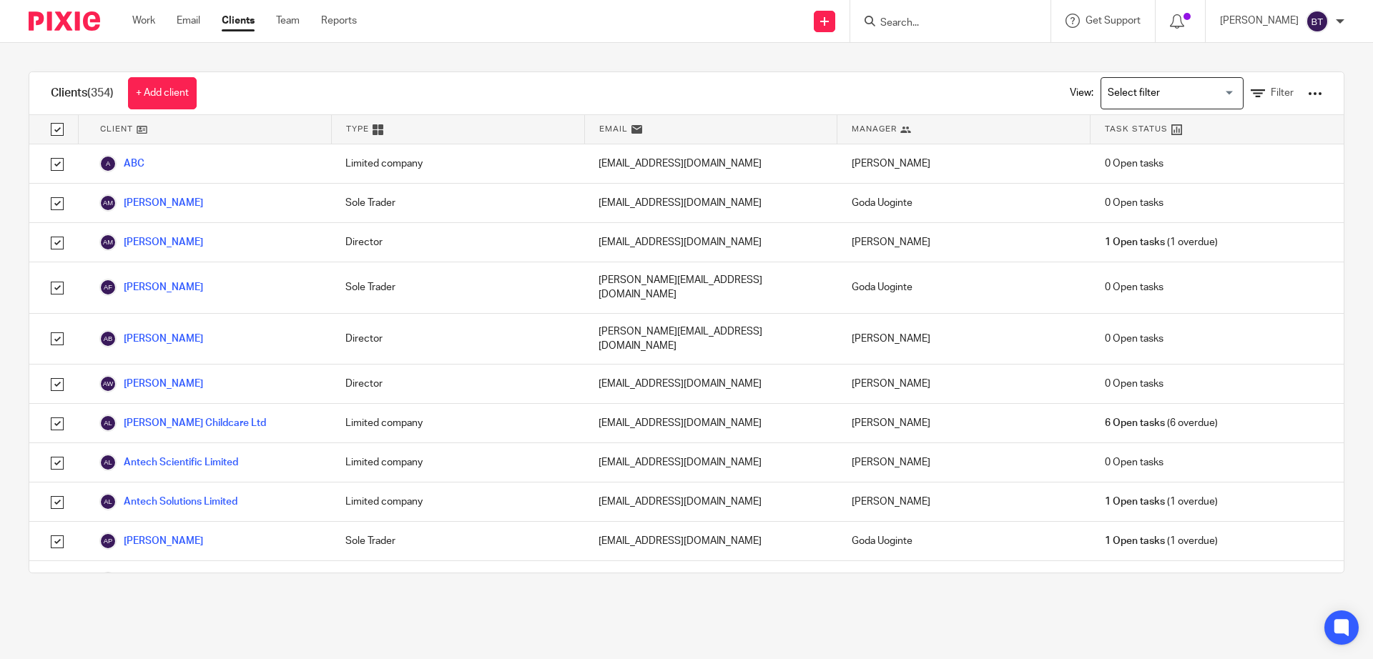
checkbox input "true"
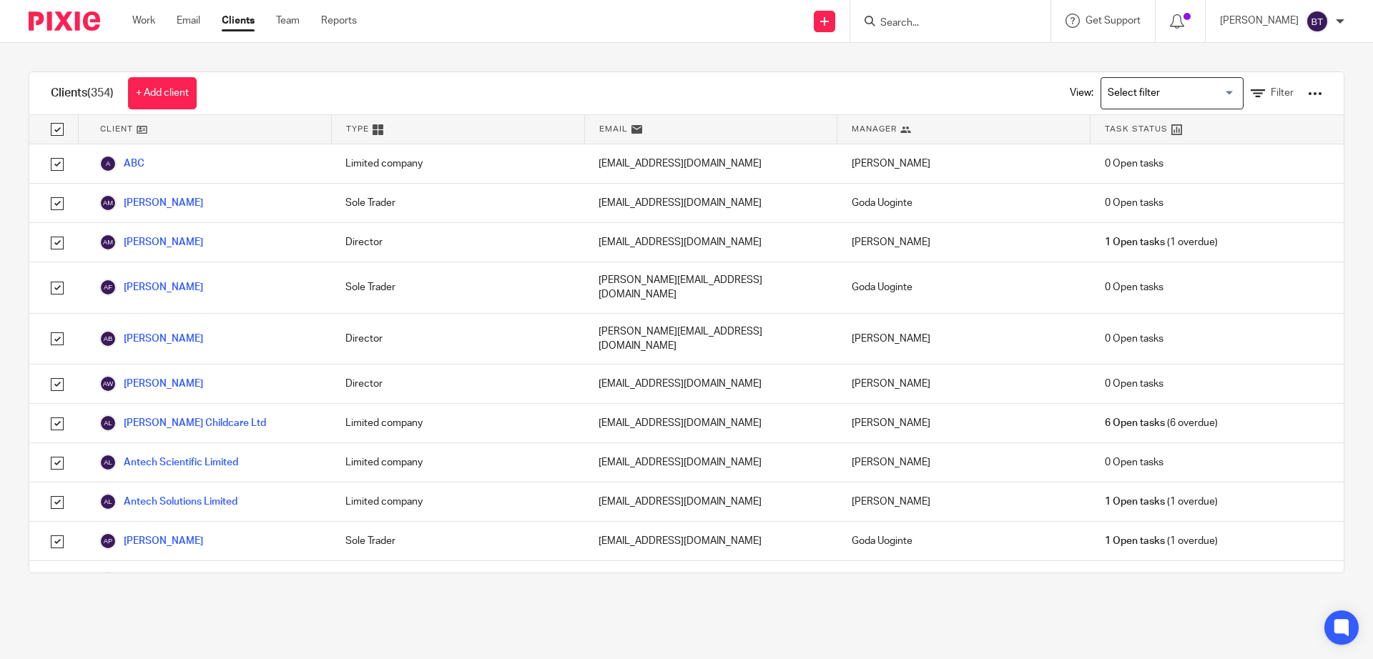
checkbox input "true"
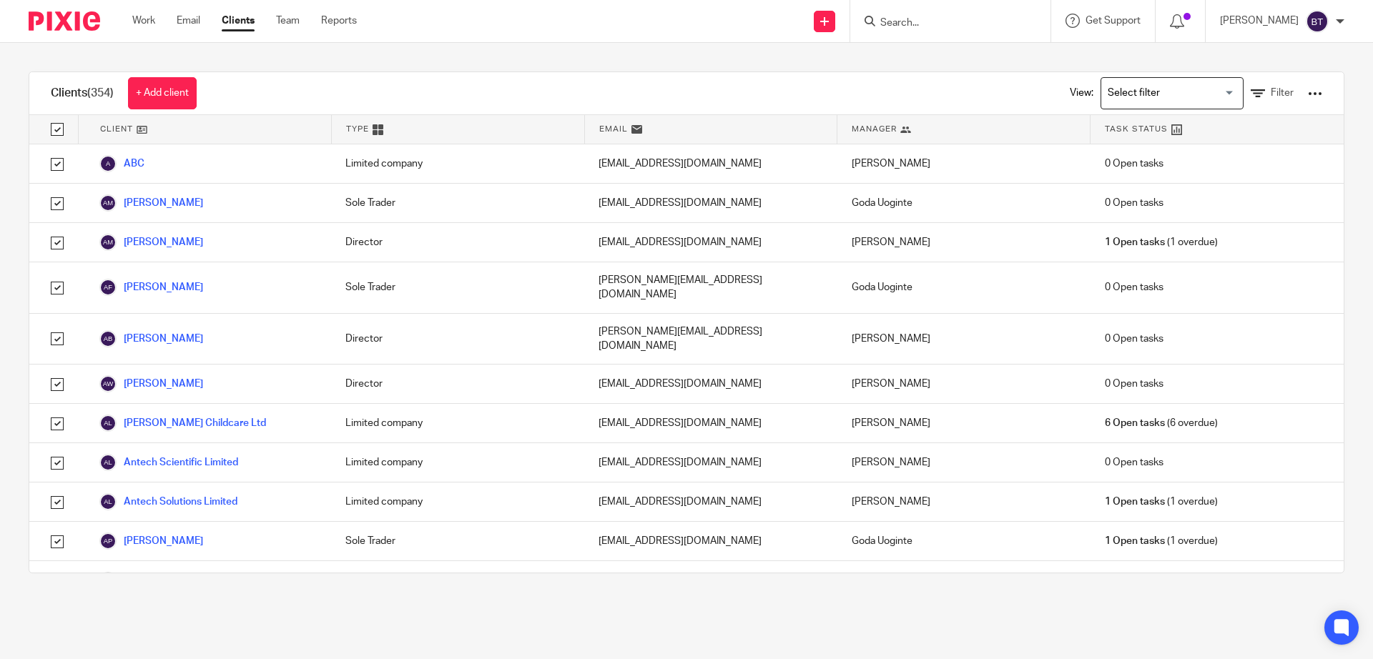
checkbox input "true"
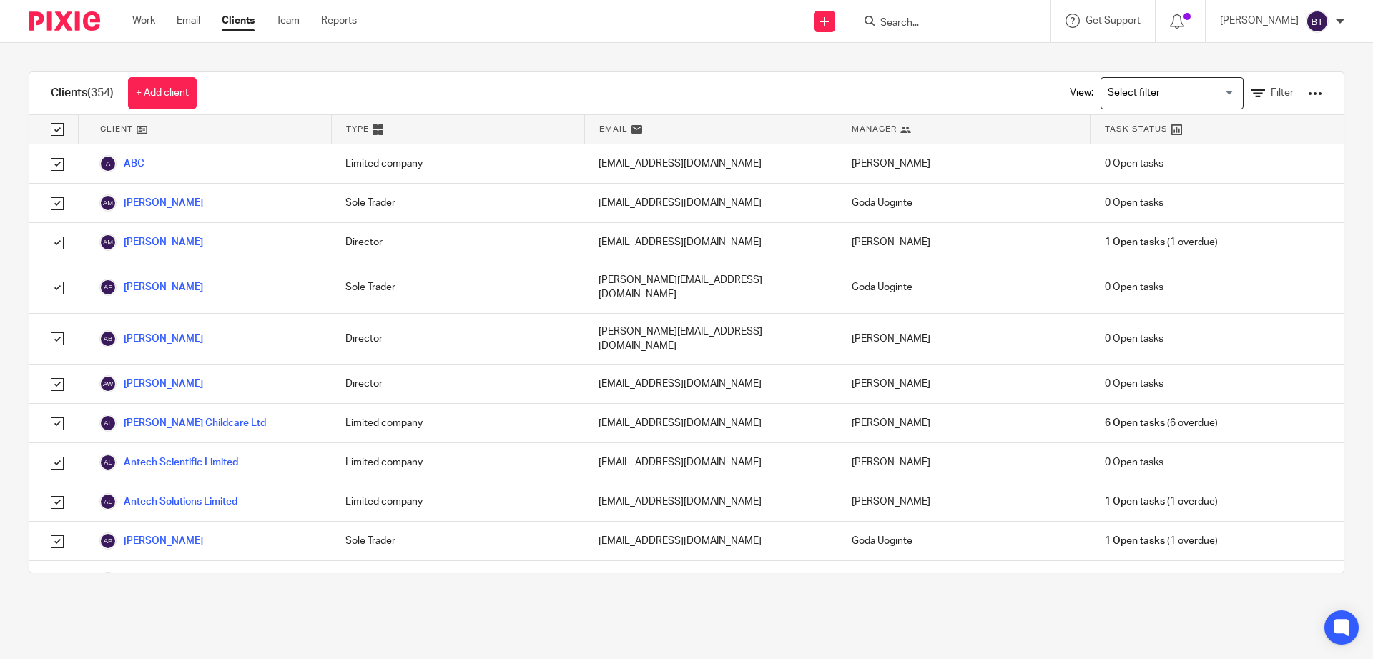
checkbox input "true"
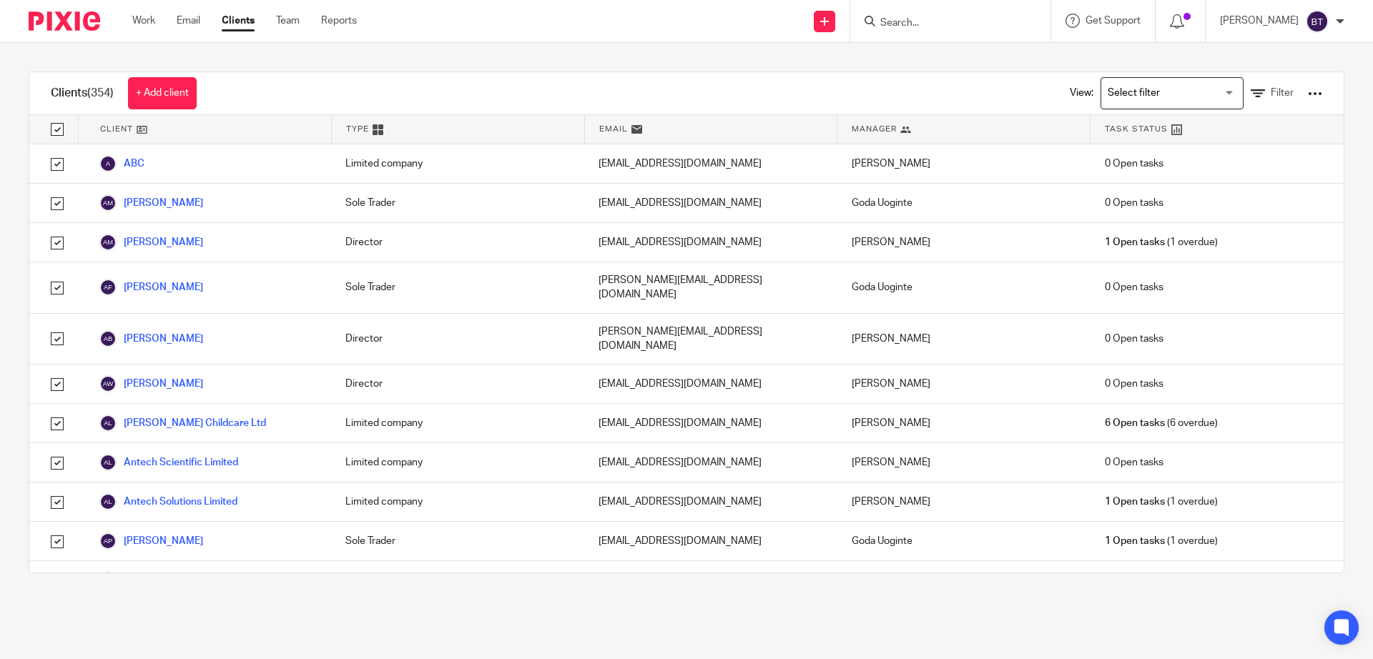
checkbox input "true"
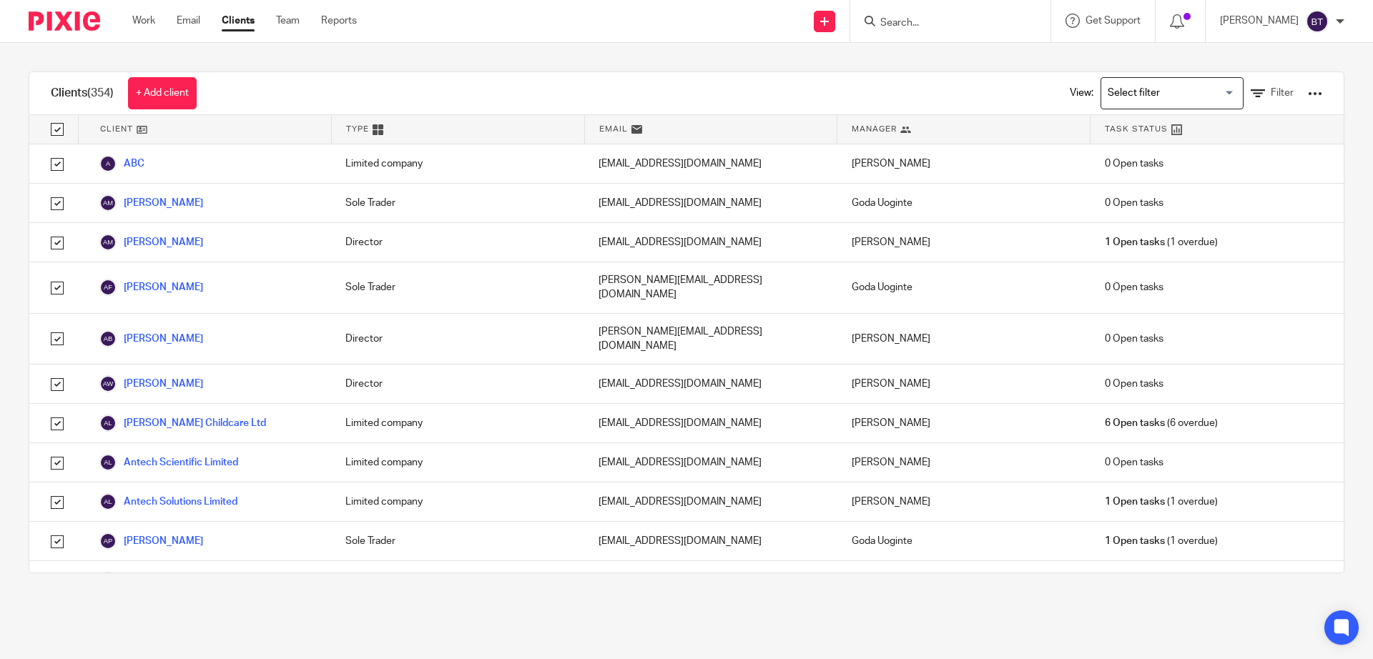
checkbox input "true"
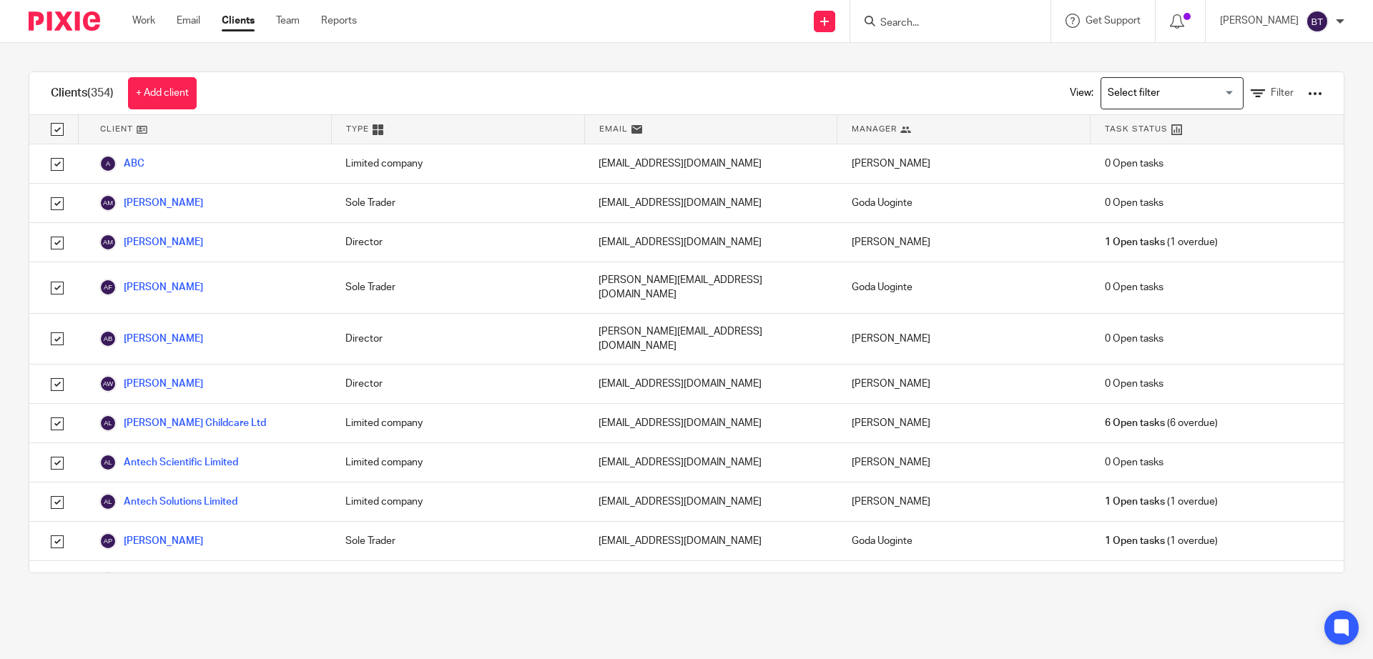
checkbox input "true"
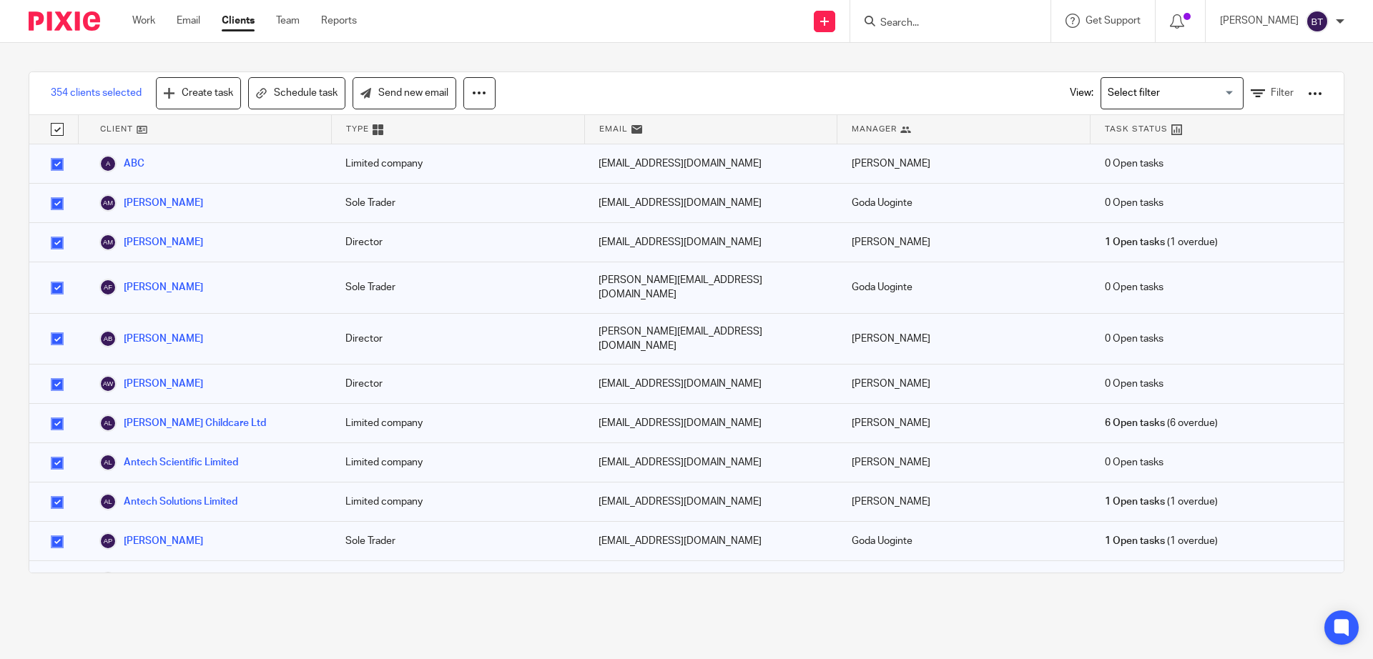
drag, startPoint x: 850, startPoint y: 101, endPoint x: 890, endPoint y: 98, distance: 40.1
click at [868, 99] on div "354 clients selected Create task Schedule task Send new email View: Loading... …" at bounding box center [686, 93] width 1314 height 43
drag, startPoint x: 57, startPoint y: 127, endPoint x: 396, endPoint y: 107, distance: 339.4
click at [57, 127] on input "checkbox" at bounding box center [57, 129] width 27 height 27
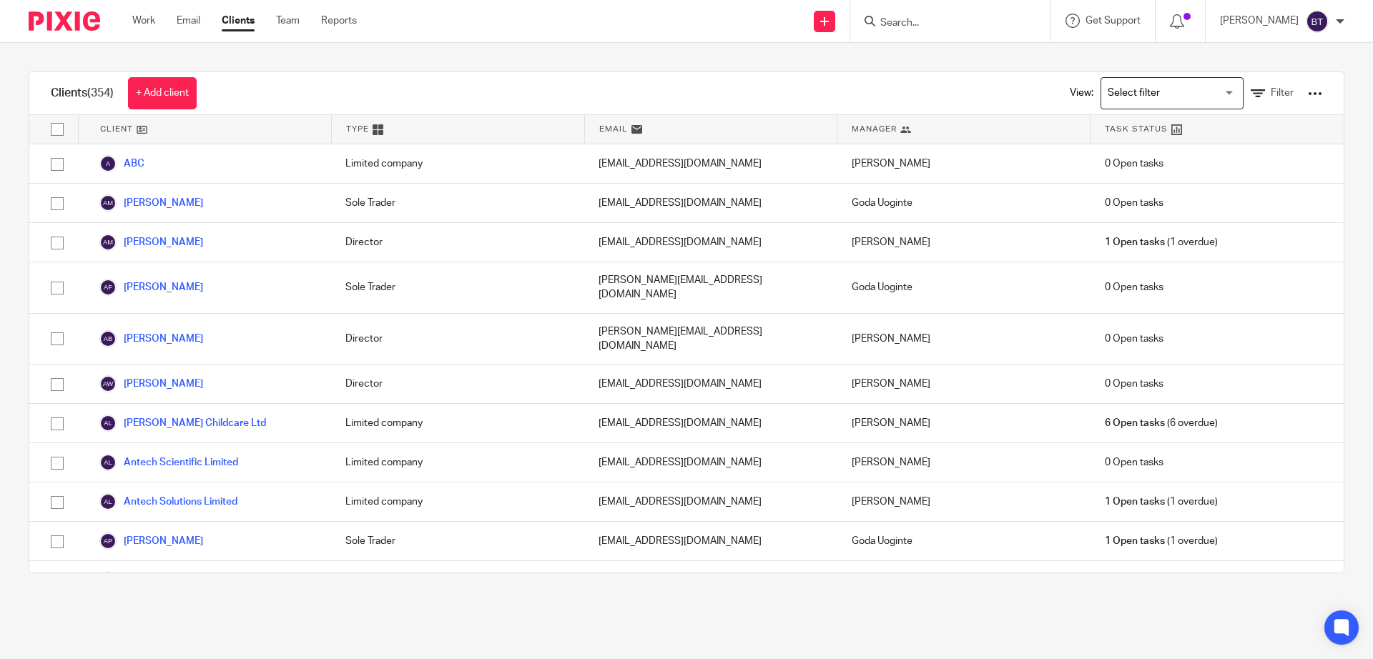
click at [1167, 81] on input "Search for option" at bounding box center [1168, 93] width 132 height 25
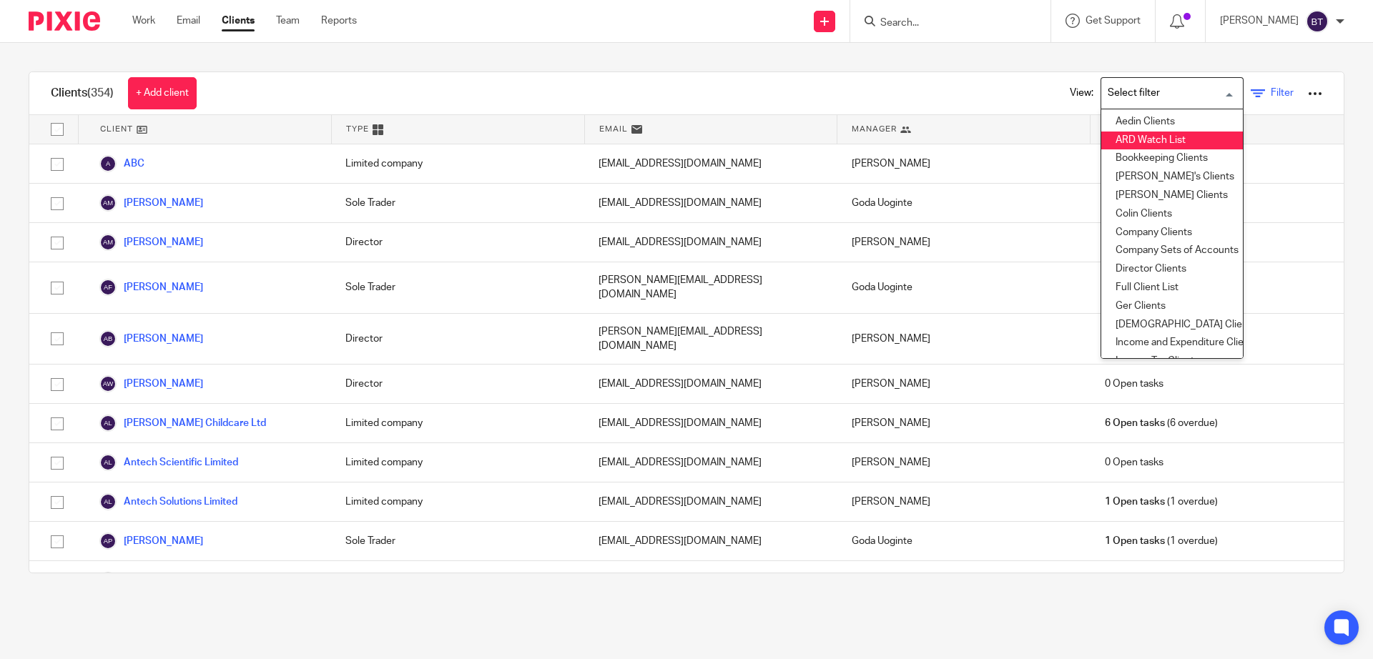
click at [1252, 86] on link "Filter" at bounding box center [1271, 93] width 43 height 15
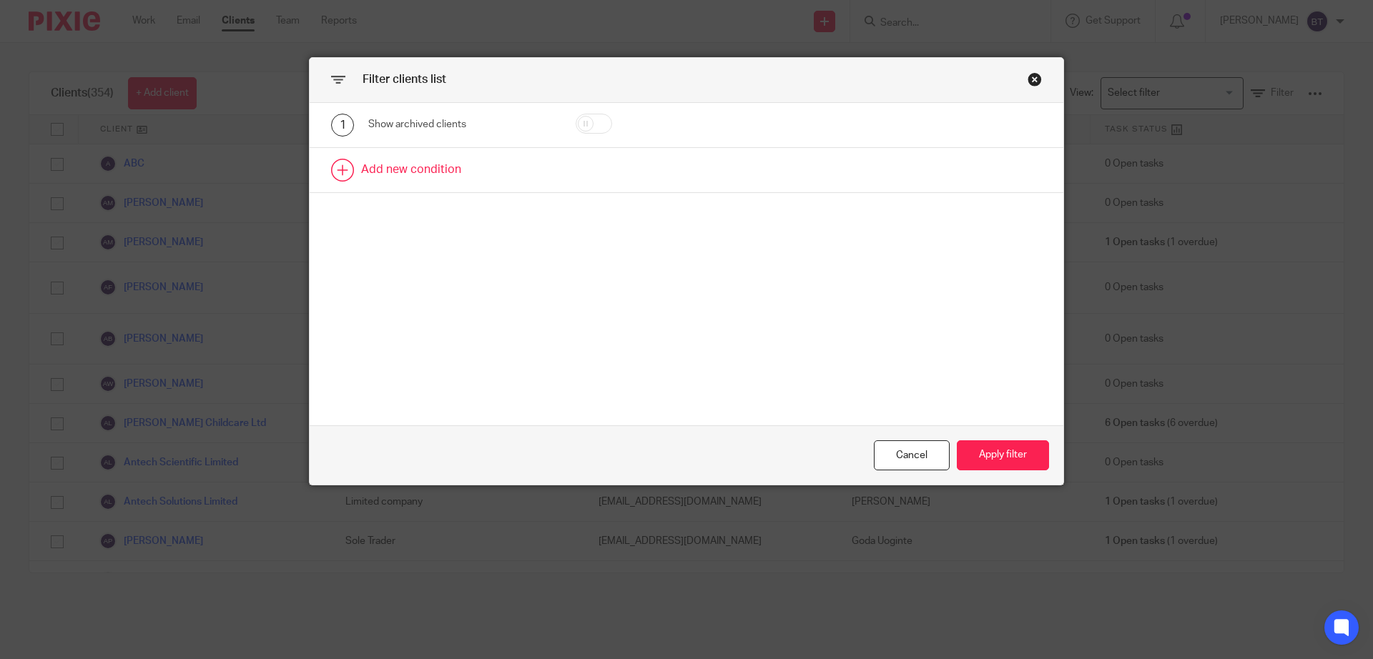
click at [333, 169] on link at bounding box center [686, 170] width 753 height 44
click at [429, 172] on div "Field" at bounding box center [449, 174] width 138 height 30
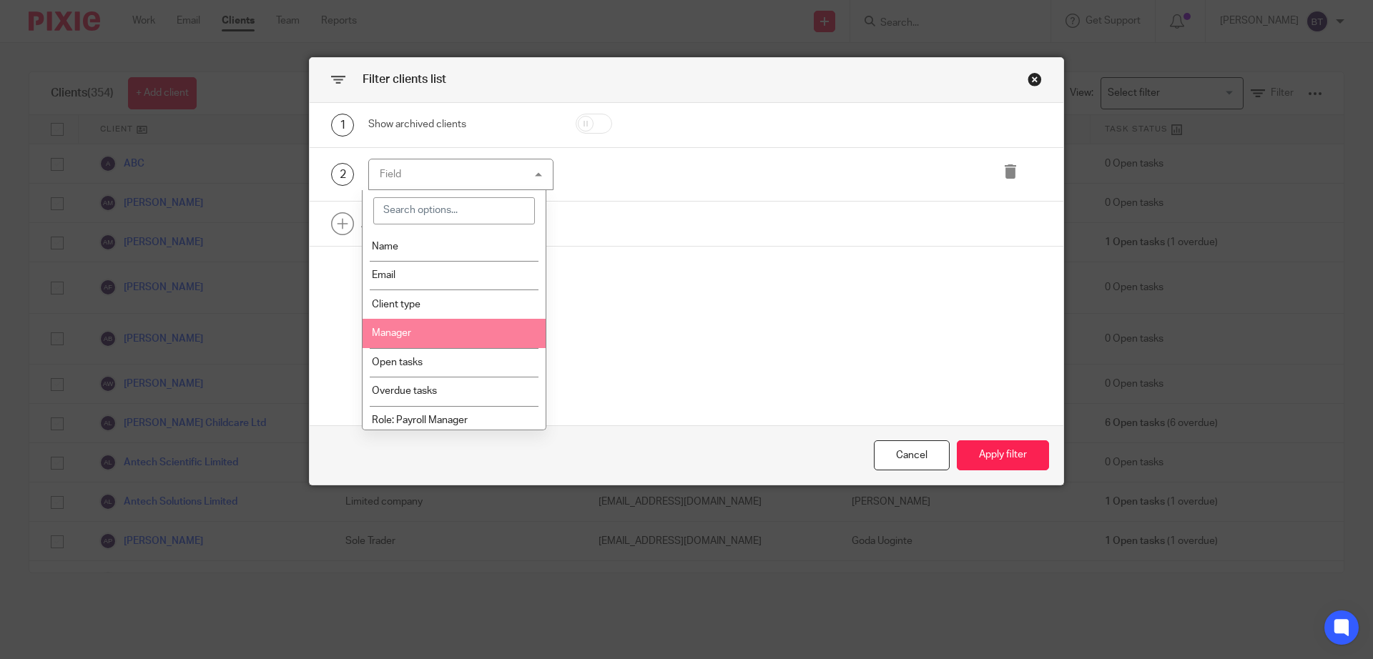
click at [432, 336] on li "Manager" at bounding box center [454, 333] width 184 height 29
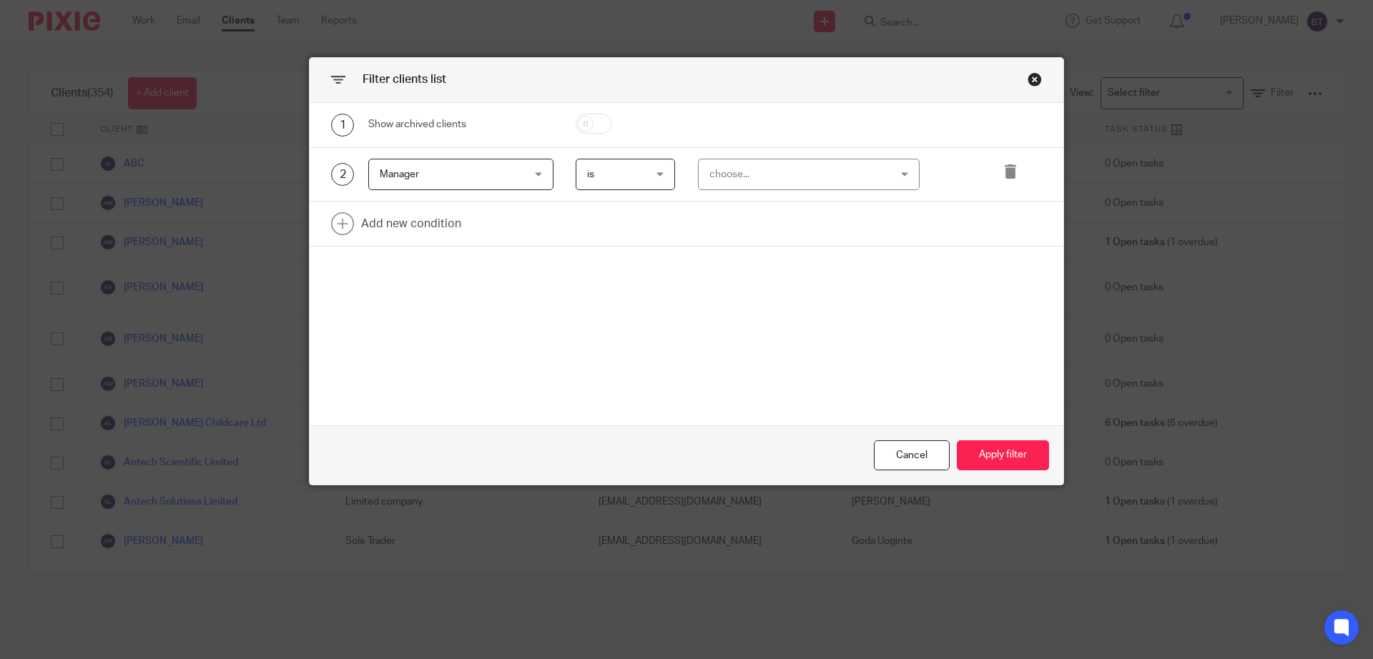
click at [789, 174] on div "choose..." at bounding box center [793, 174] width 168 height 30
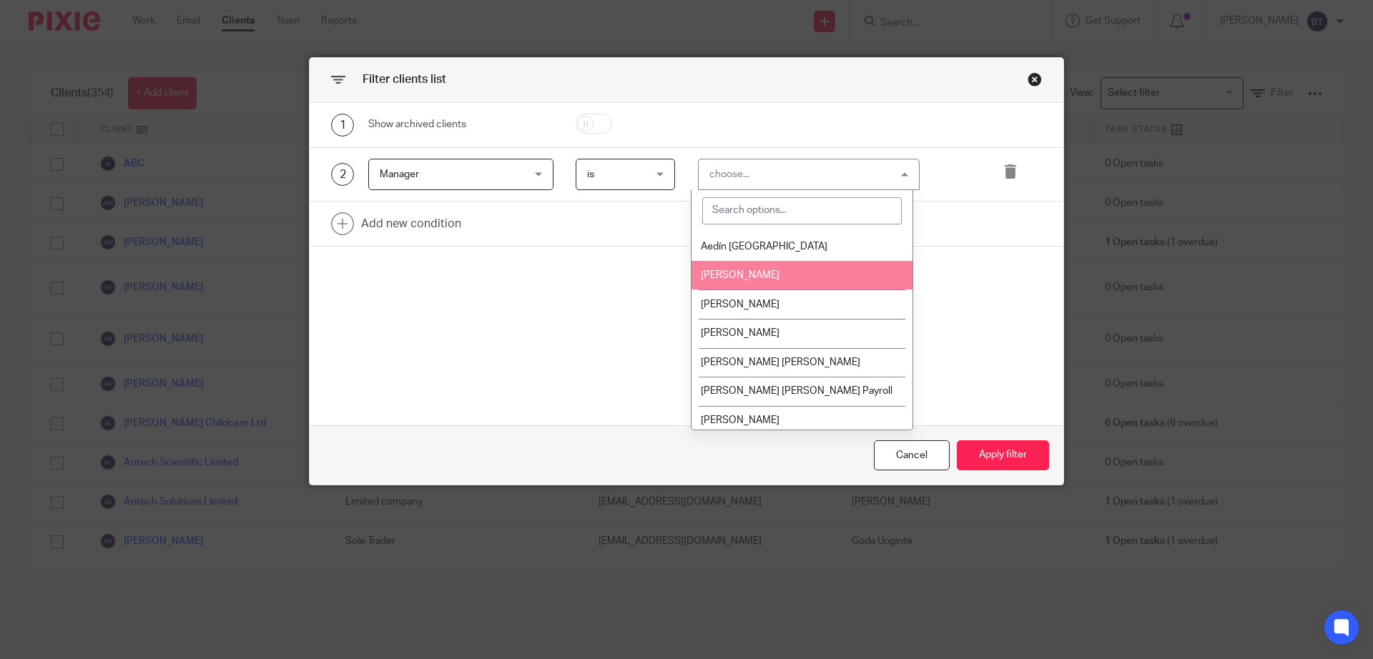
click at [788, 270] on li "[PERSON_NAME]" at bounding box center [801, 275] width 221 height 29
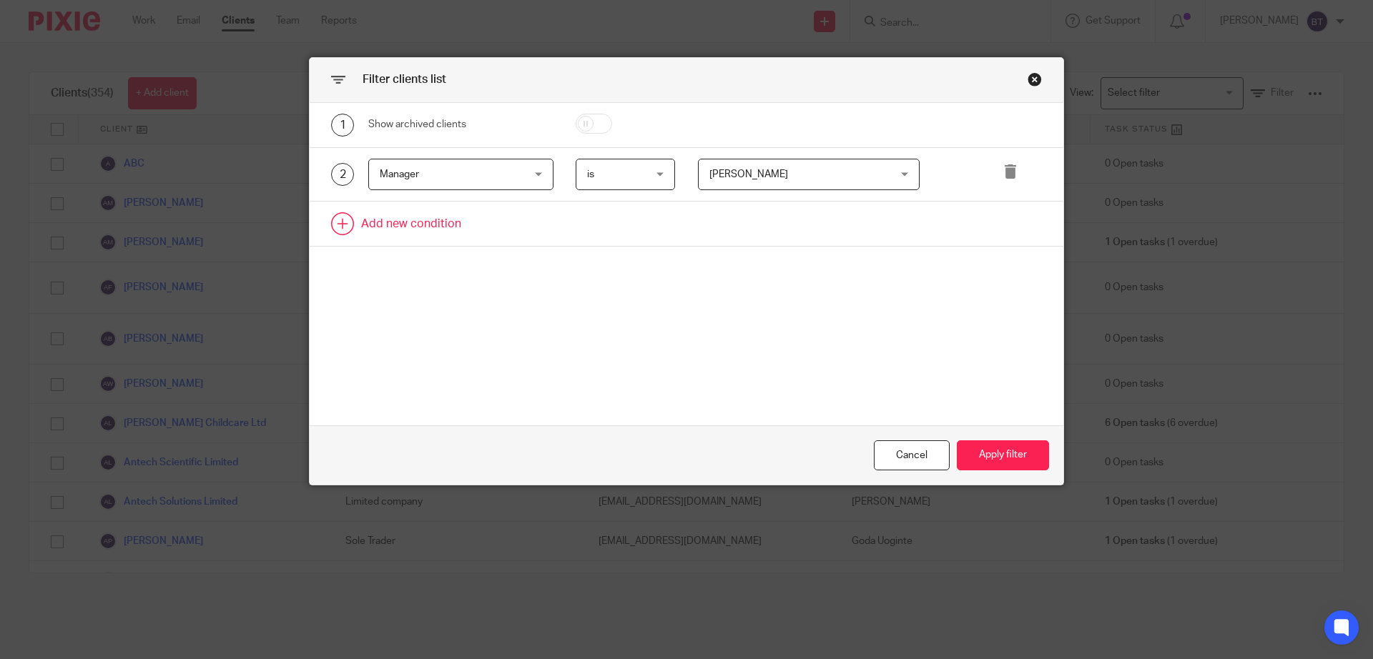
click at [332, 214] on link at bounding box center [686, 224] width 753 height 44
click at [443, 236] on div "Field" at bounding box center [449, 228] width 138 height 30
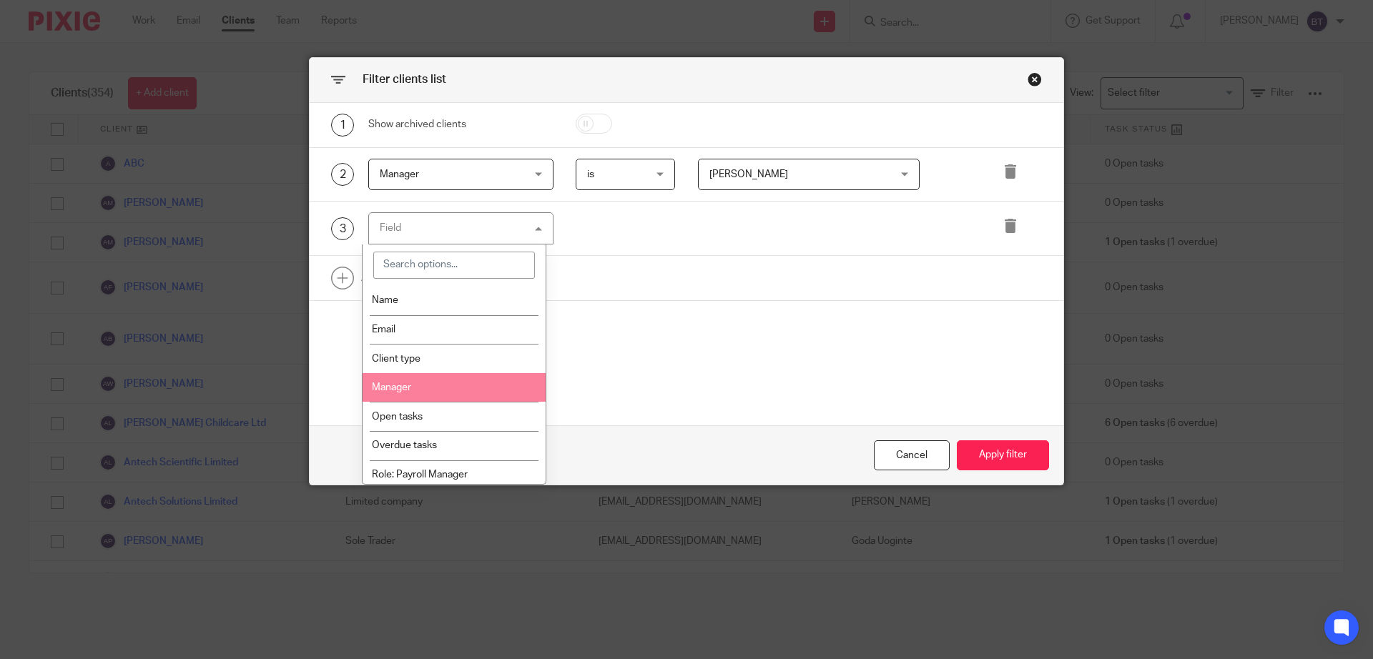
drag, startPoint x: 465, startPoint y: 383, endPoint x: 506, endPoint y: 337, distance: 61.7
click at [469, 380] on li "Manager" at bounding box center [454, 387] width 184 height 29
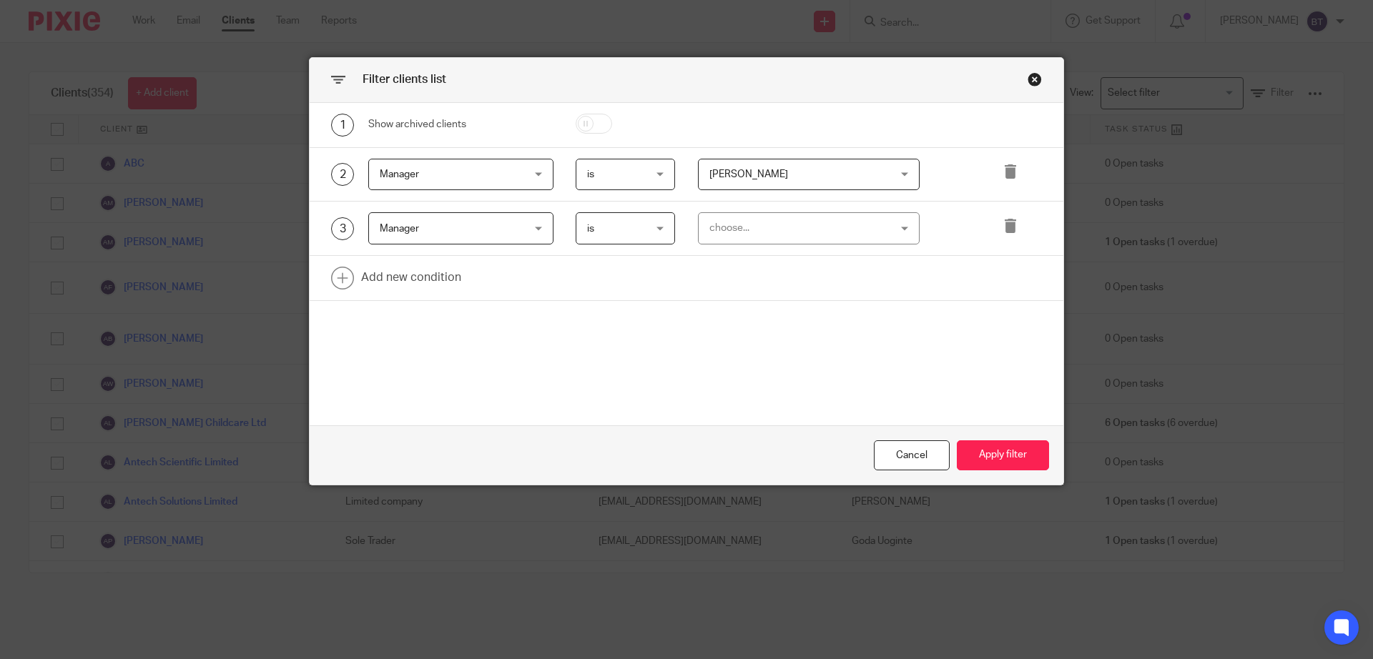
click at [761, 224] on div "choose..." at bounding box center [793, 228] width 168 height 30
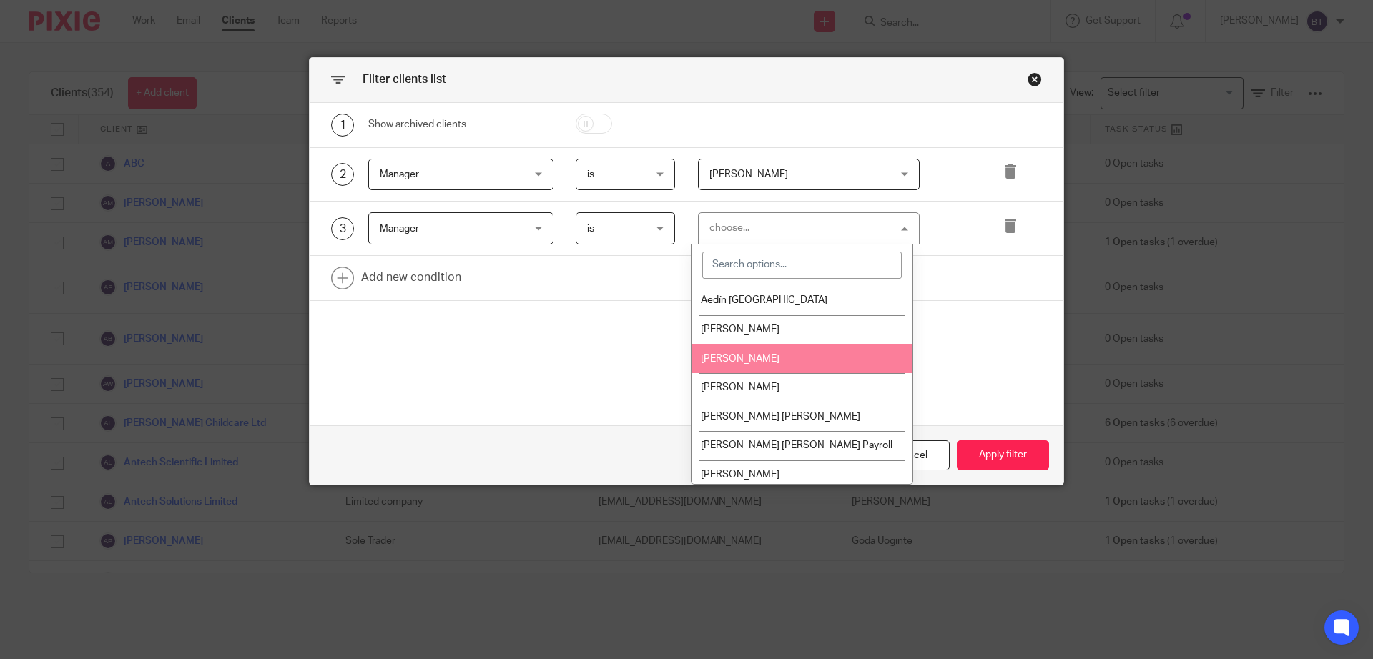
click at [773, 358] on span "[PERSON_NAME]" at bounding box center [740, 359] width 79 height 10
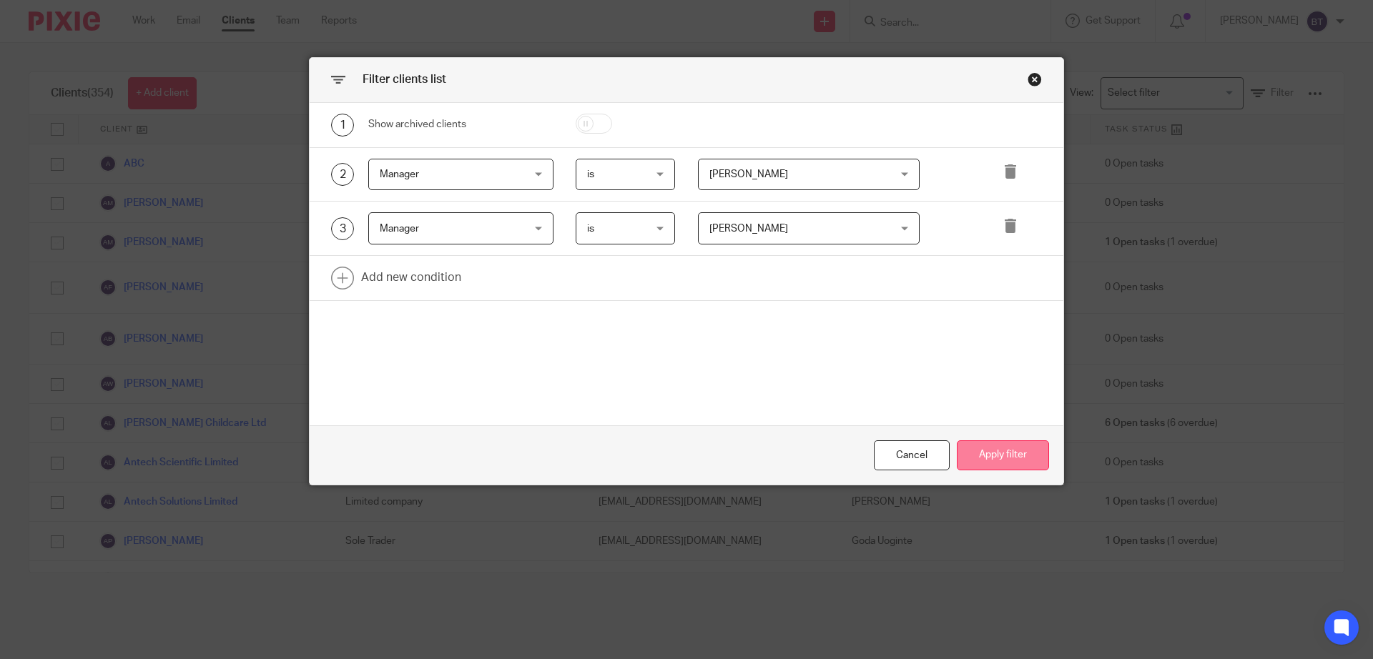
click at [1010, 455] on button "Apply filter" at bounding box center [1002, 455] width 92 height 31
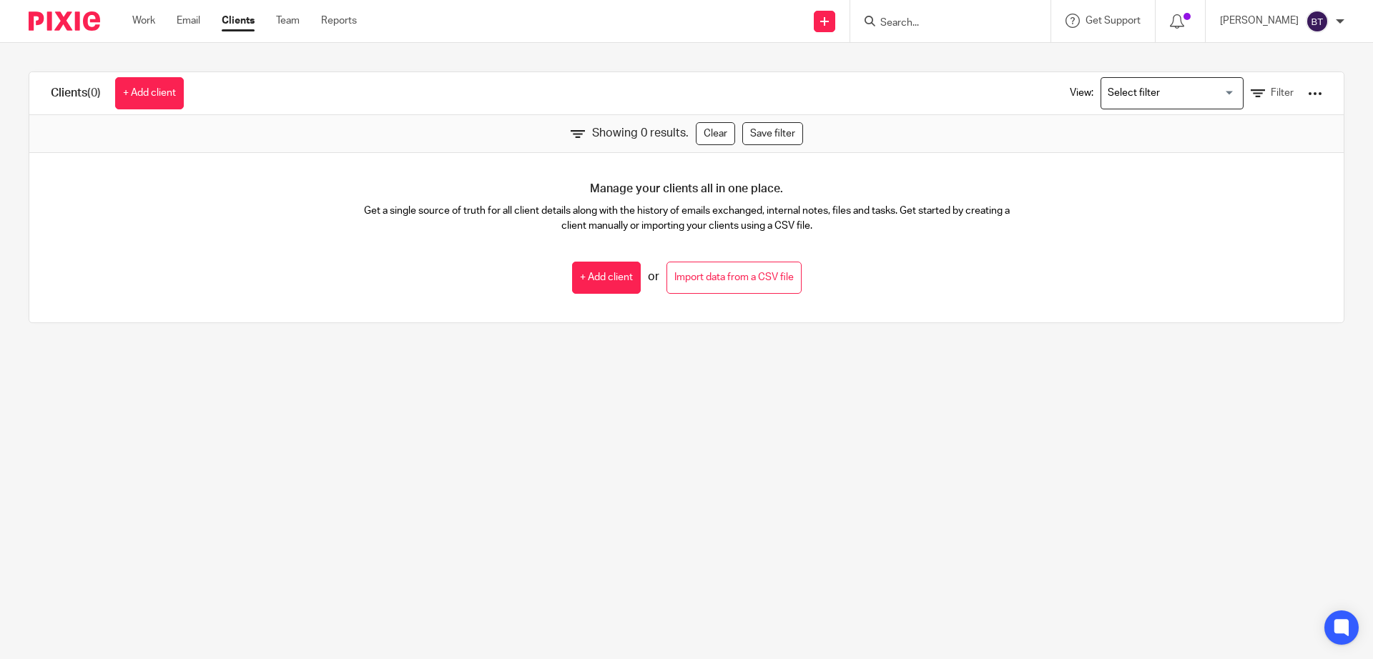
click at [1180, 97] on input "Search for option" at bounding box center [1168, 93] width 132 height 25
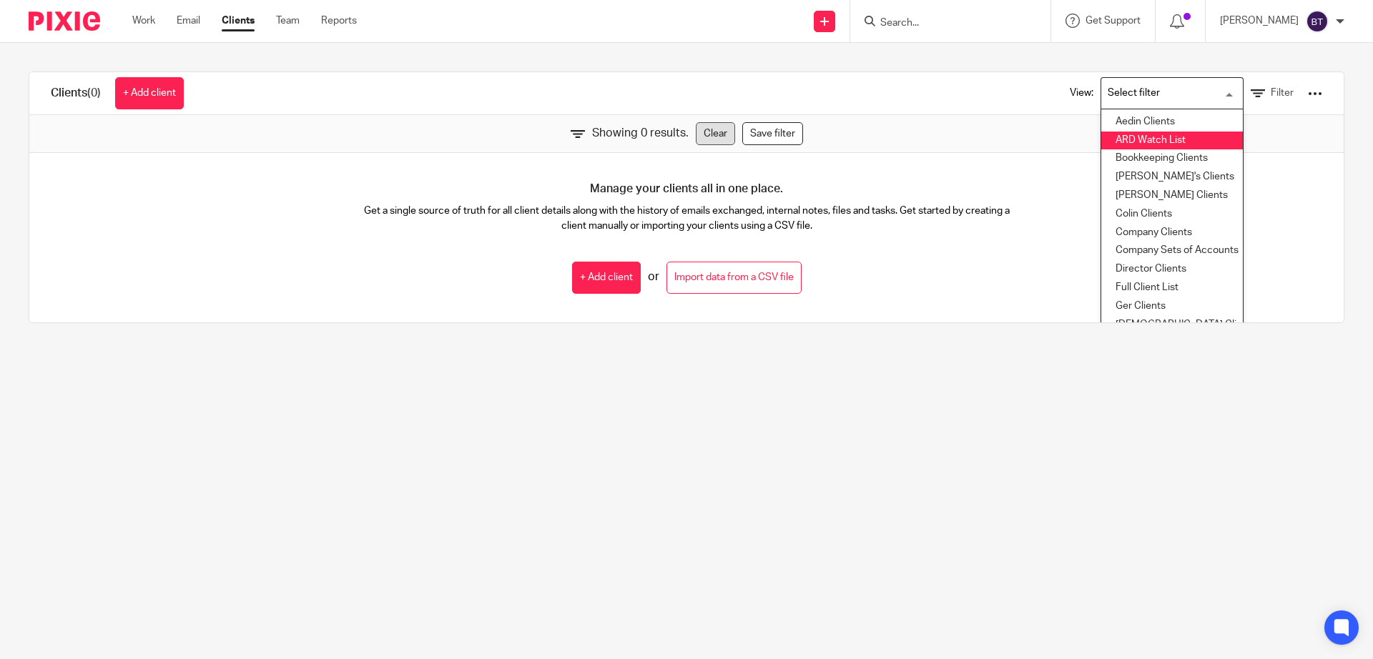
click at [703, 131] on link "Clear" at bounding box center [715, 133] width 39 height 23
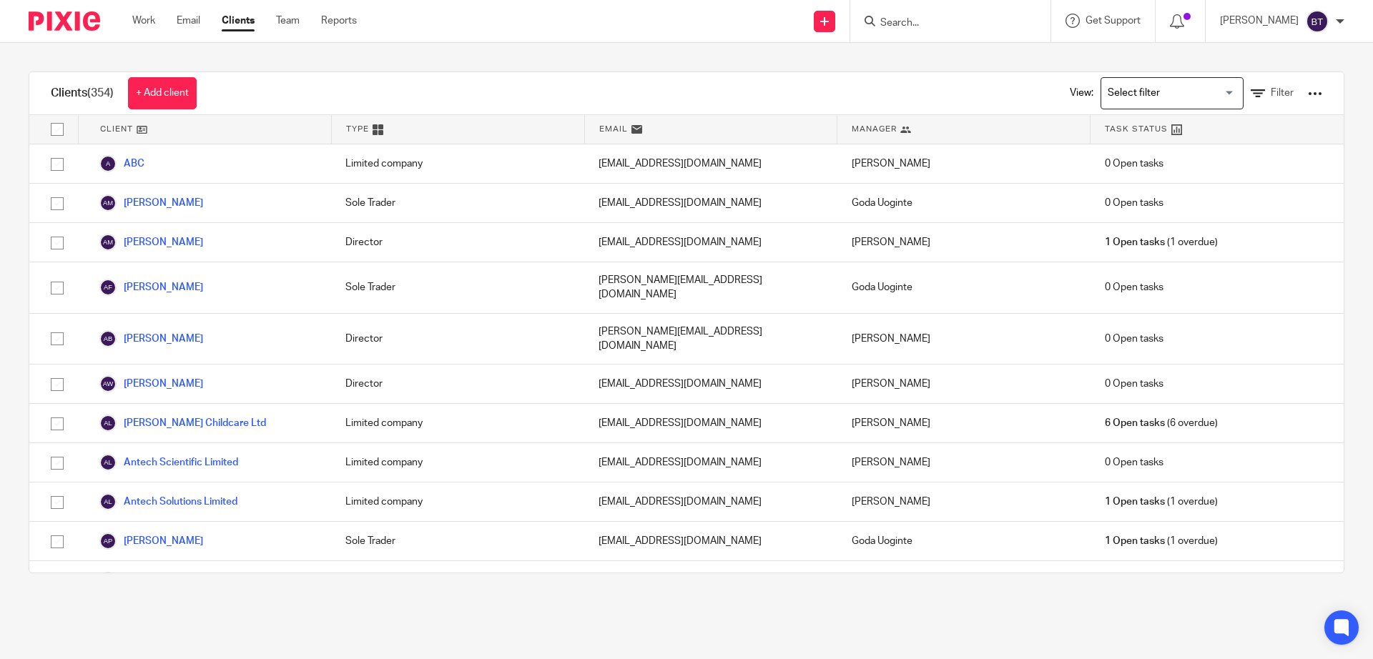
click at [1159, 86] on input "Search for option" at bounding box center [1168, 93] width 132 height 25
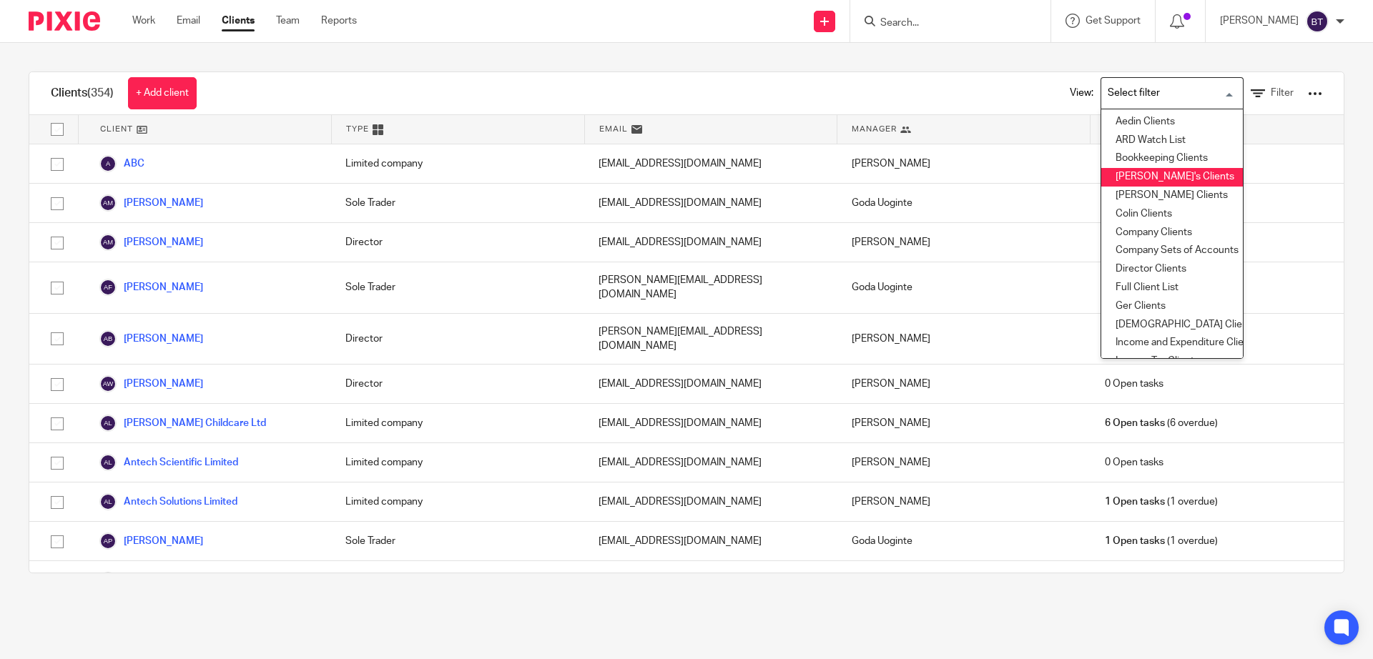
click at [1125, 179] on li "[PERSON_NAME]'s Clients" at bounding box center [1172, 177] width 142 height 19
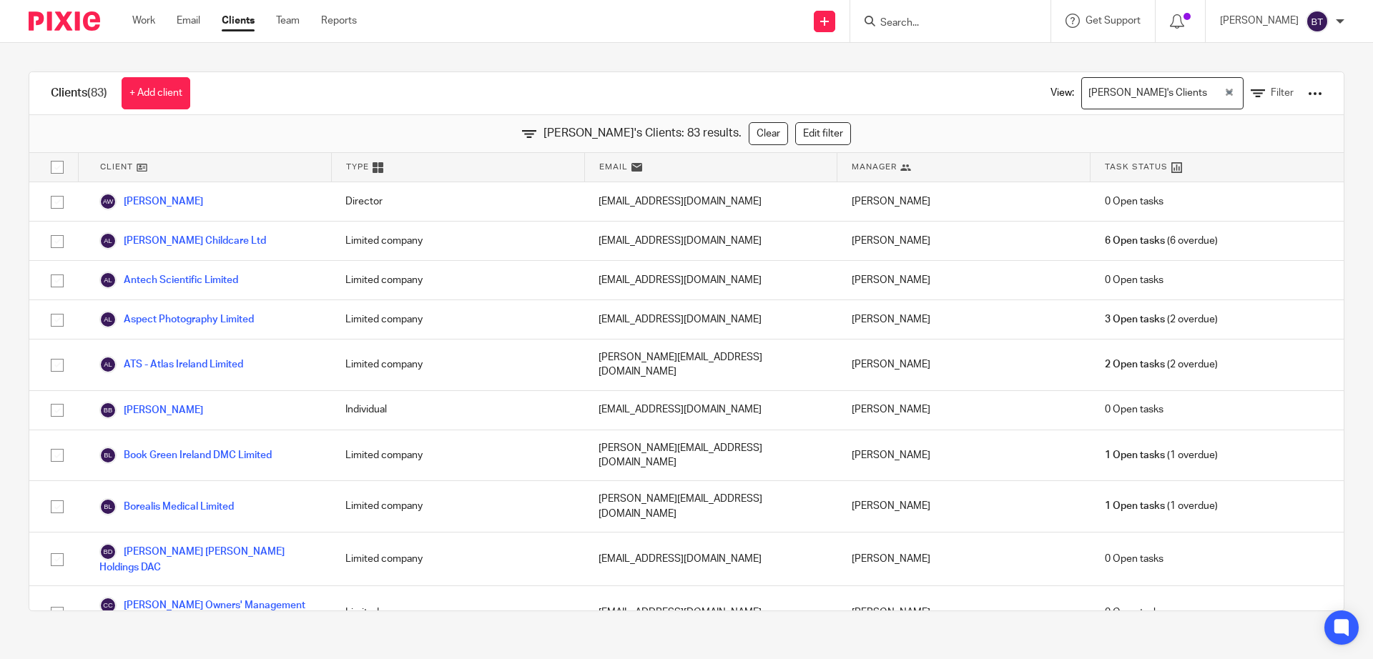
click at [57, 167] on input "checkbox" at bounding box center [57, 167] width 27 height 27
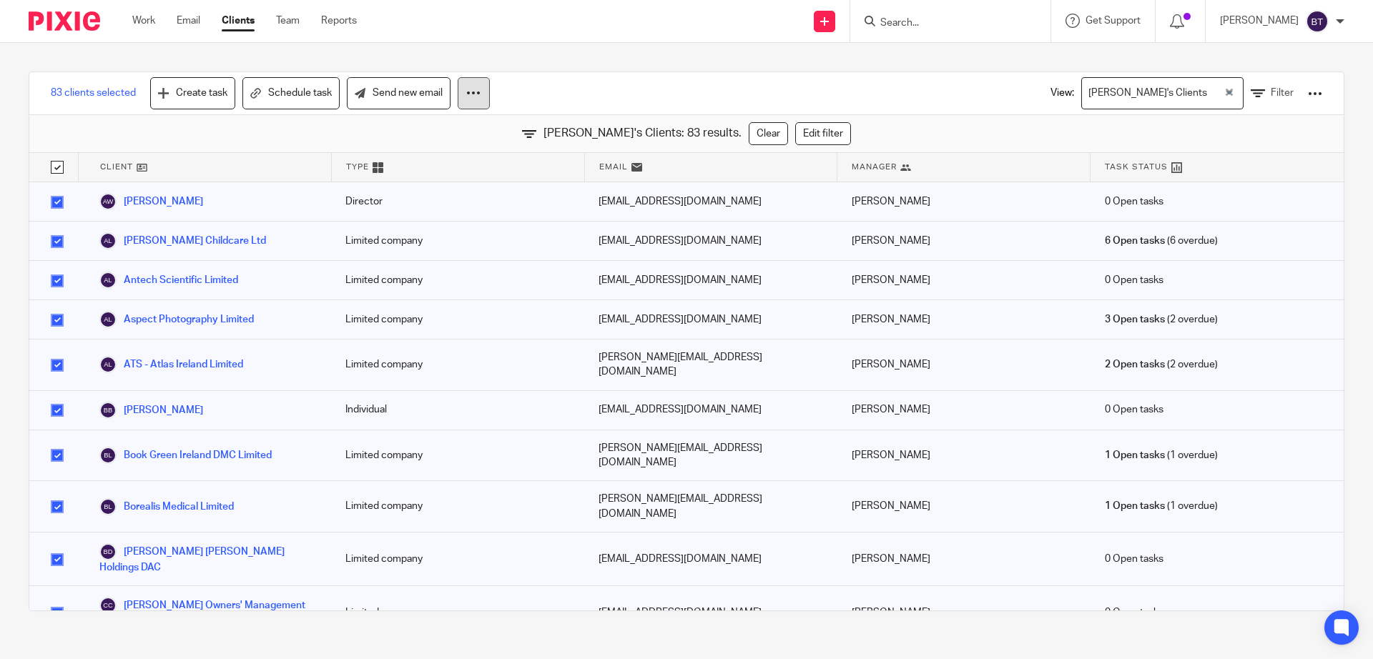
click at [468, 83] on button at bounding box center [474, 93] width 32 height 32
drag, startPoint x: 586, startPoint y: 91, endPoint x: 719, endPoint y: 73, distance: 134.2
click at [593, 89] on div "83 clients selected Create task Schedule task Send new email View: [PERSON_NAME…" at bounding box center [686, 93] width 1314 height 43
click at [1297, 94] on div "View: [PERSON_NAME]'s Clients Loading... Filter" at bounding box center [1175, 93] width 336 height 42
click at [1307, 91] on div at bounding box center [1314, 93] width 14 height 14
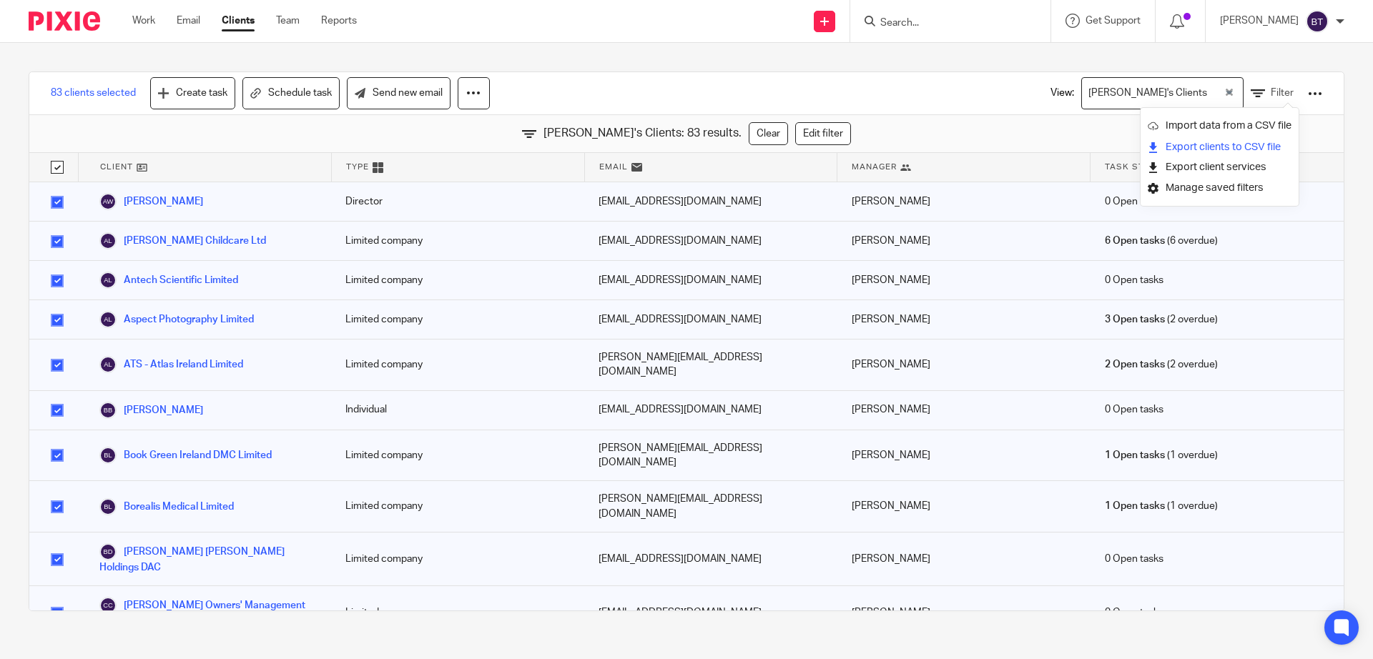
click at [1277, 150] on link "Export clients to CSV file" at bounding box center [1219, 147] width 144 height 21
click at [949, 97] on div "83 clients selected Create task Schedule task Send new email View: [PERSON_NAME…" at bounding box center [686, 93] width 1314 height 43
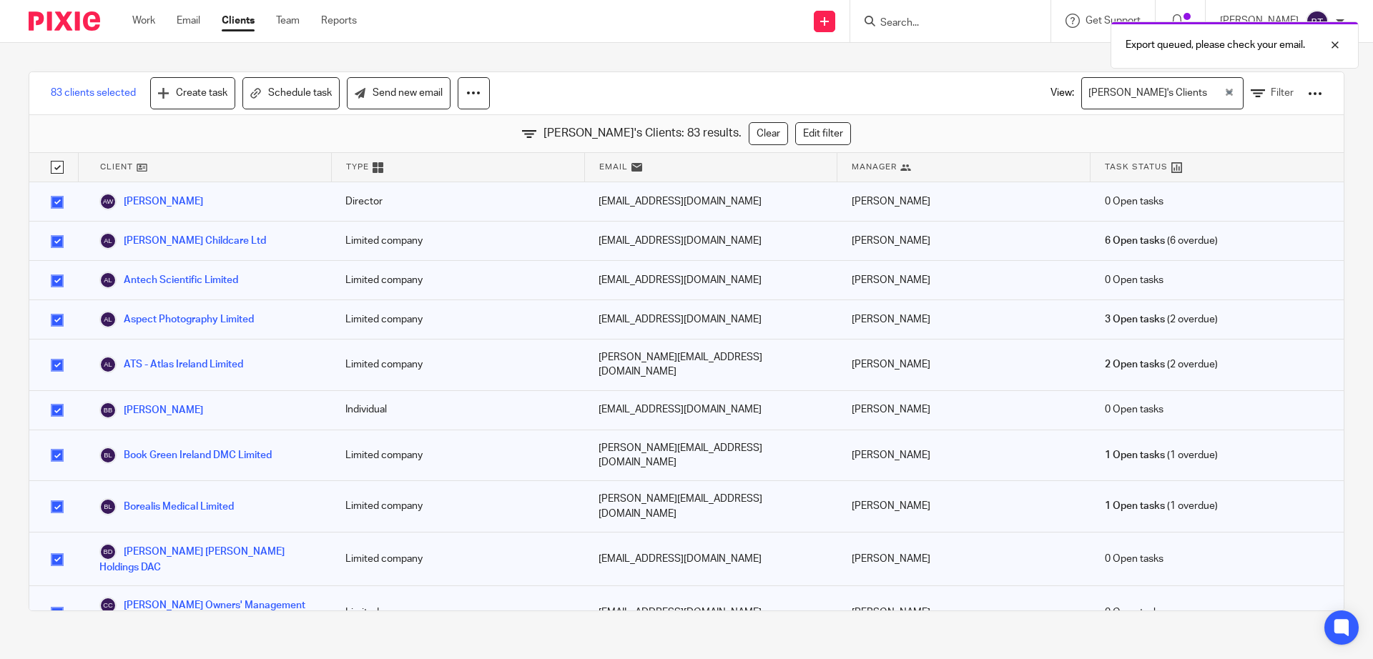
click at [1128, 94] on div "[PERSON_NAME]'s Clients" at bounding box center [1153, 92] width 142 height 28
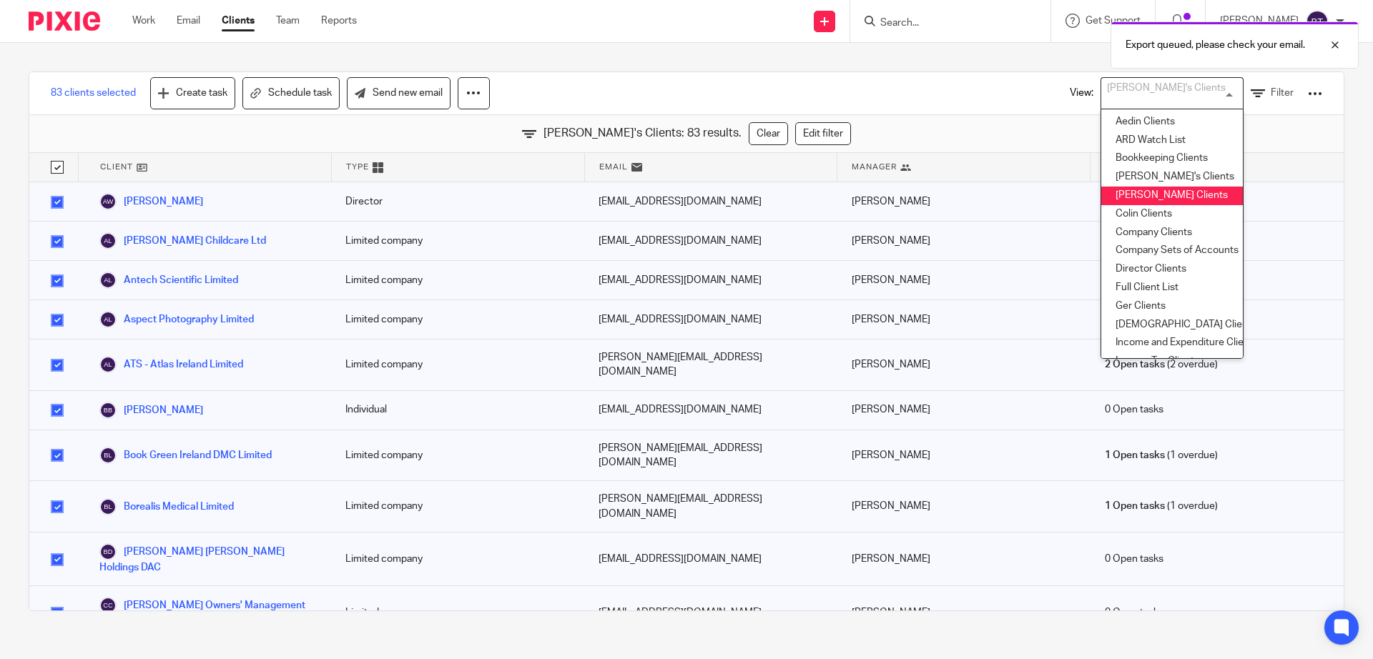
click at [1125, 196] on li "[PERSON_NAME] Clients" at bounding box center [1172, 196] width 142 height 19
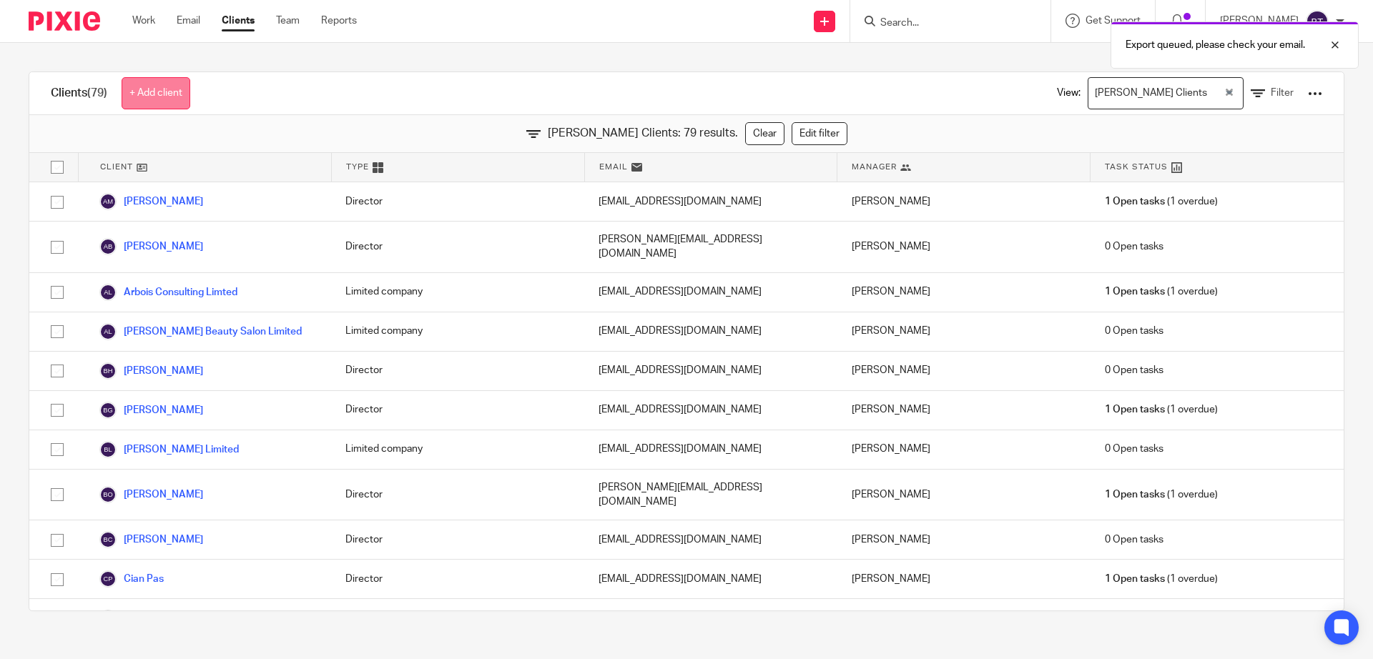
drag, startPoint x: 54, startPoint y: 170, endPoint x: 164, endPoint y: 102, distance: 129.7
click at [54, 170] on input "checkbox" at bounding box center [57, 167] width 27 height 27
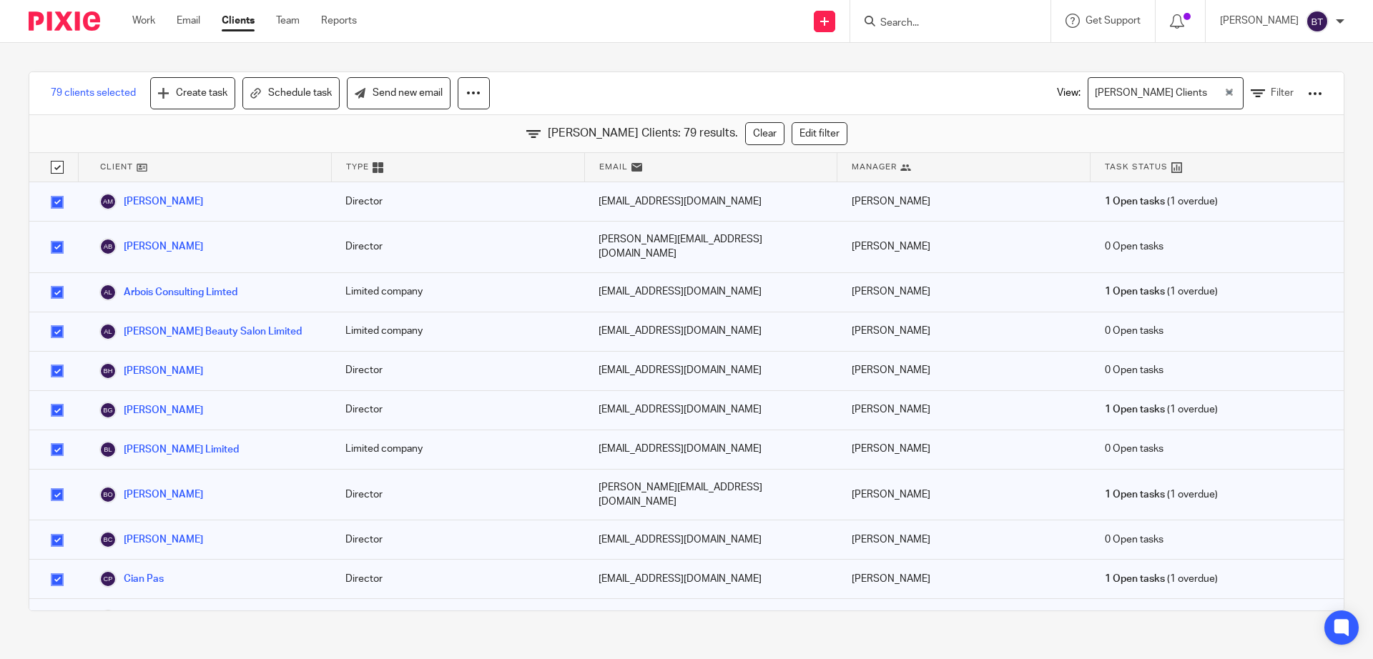
click at [1271, 90] on div "View: [PERSON_NAME] Clients Loading... Filter" at bounding box center [1178, 93] width 287 height 42
click at [1307, 90] on div at bounding box center [1314, 93] width 14 height 14
click at [1267, 147] on link "Export clients to CSV file" at bounding box center [1219, 147] width 144 height 21
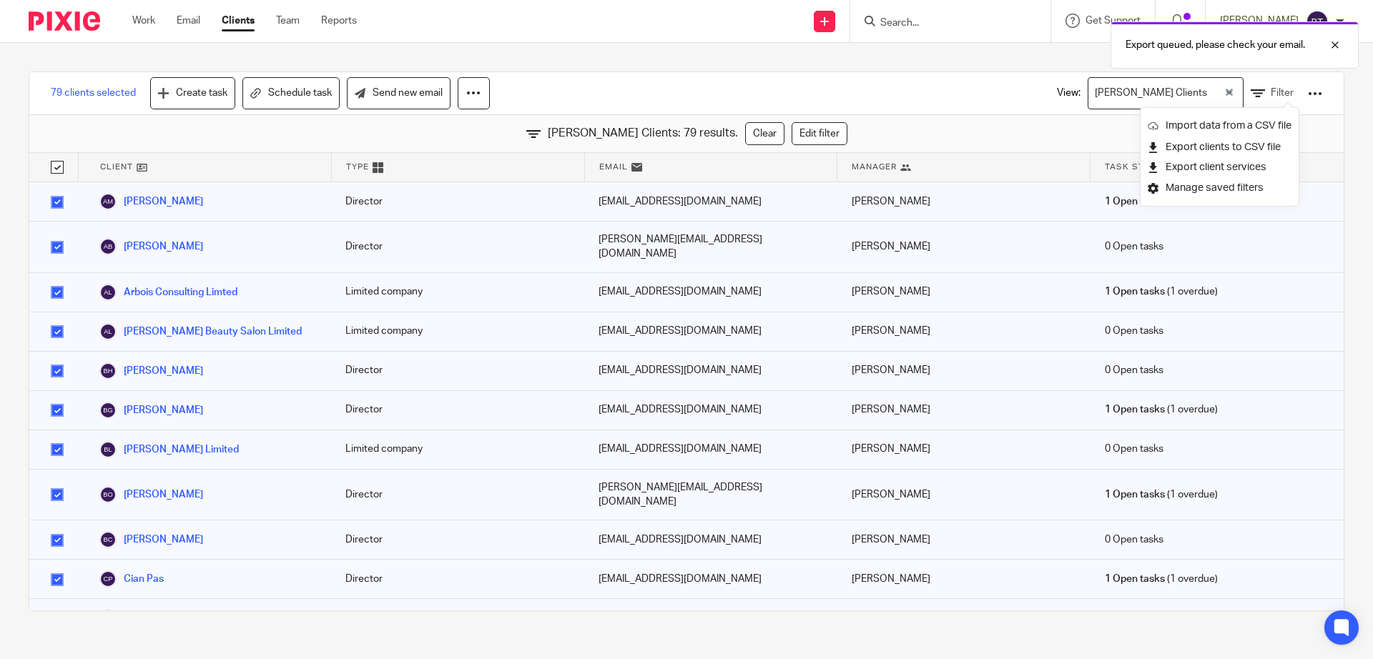
click at [974, 88] on div "79 clients selected Create task Schedule task Send new email View: [PERSON_NAME…" at bounding box center [686, 93] width 1314 height 43
click at [1014, 72] on div "View: [PERSON_NAME] Clients Loading... Filter" at bounding box center [1179, 93] width 330 height 42
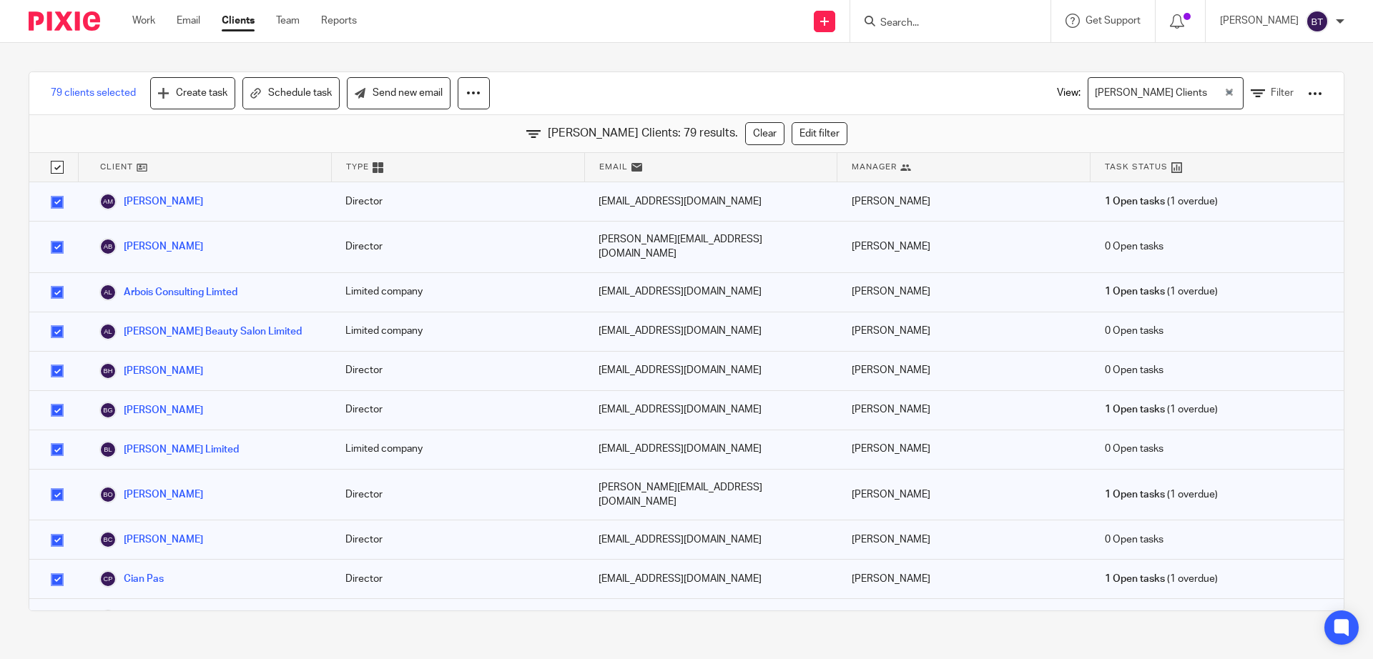
drag, startPoint x: 56, startPoint y: 165, endPoint x: 83, endPoint y: 160, distance: 26.9
click at [56, 166] on input "checkbox" at bounding box center [57, 167] width 27 height 27
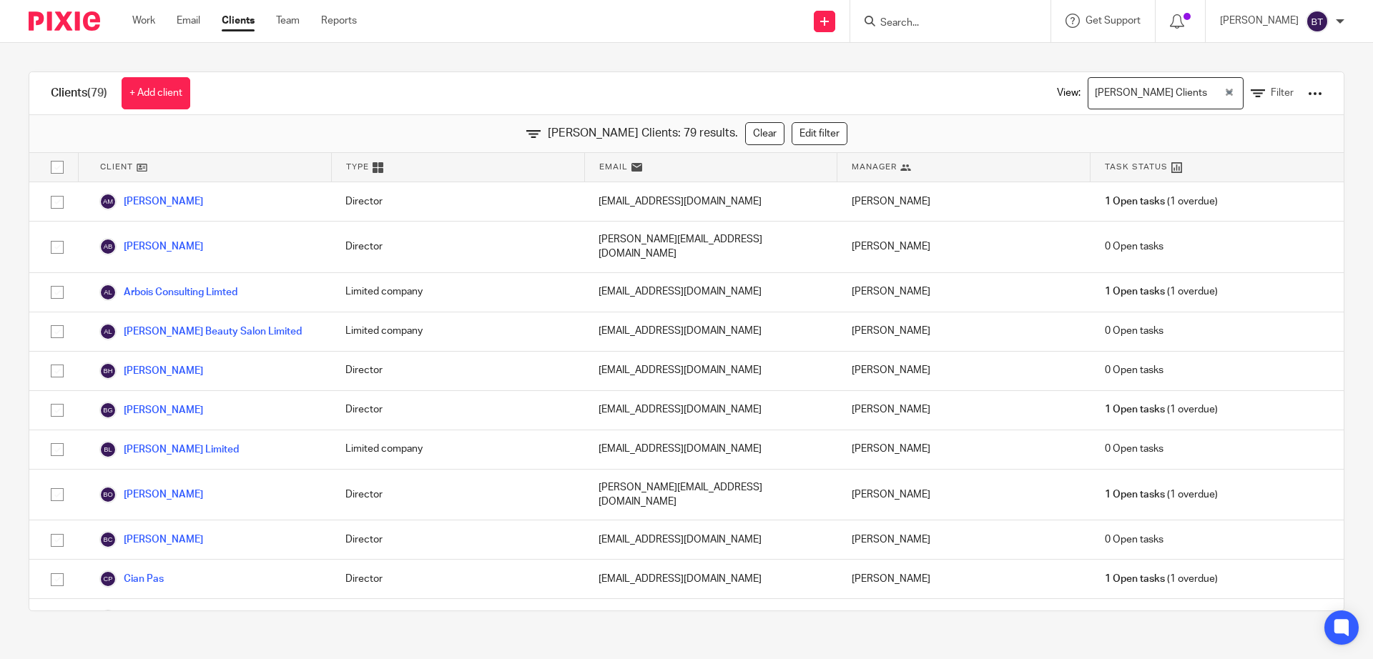
click at [1119, 86] on div "[PERSON_NAME] Clients" at bounding box center [1155, 92] width 135 height 28
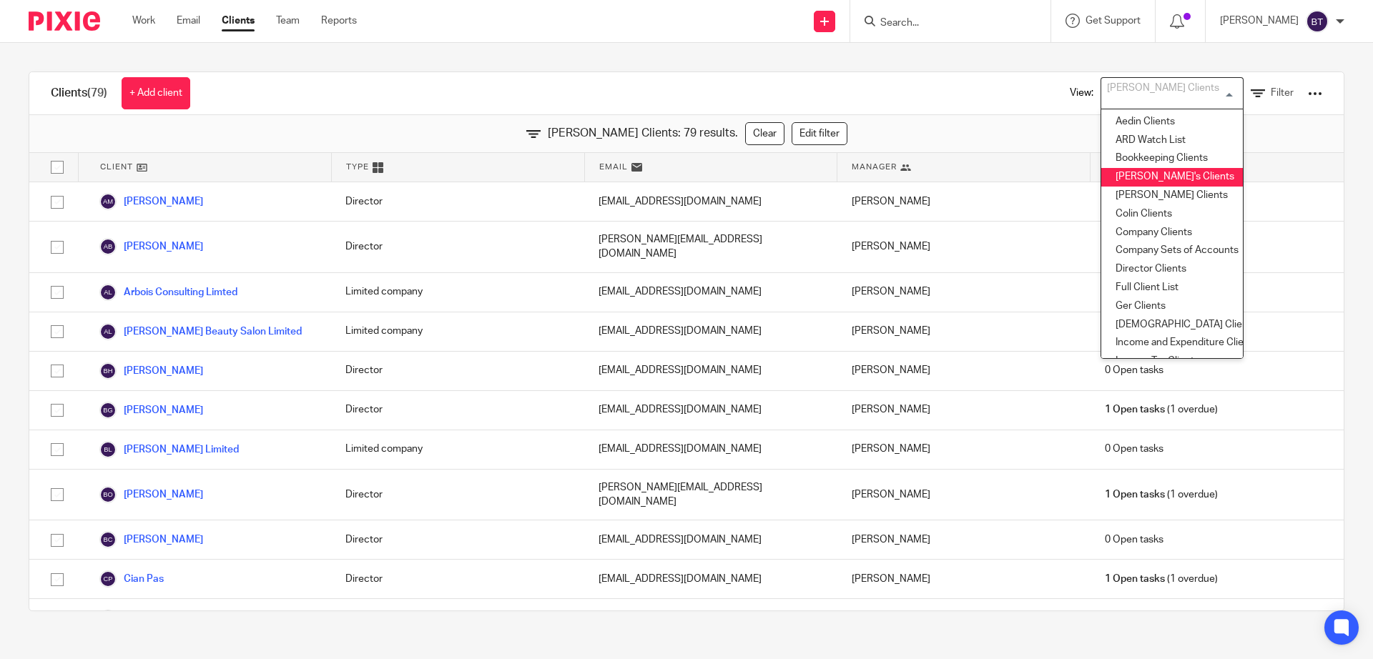
click at [1131, 177] on li "[PERSON_NAME]'s Clients" at bounding box center [1172, 177] width 142 height 19
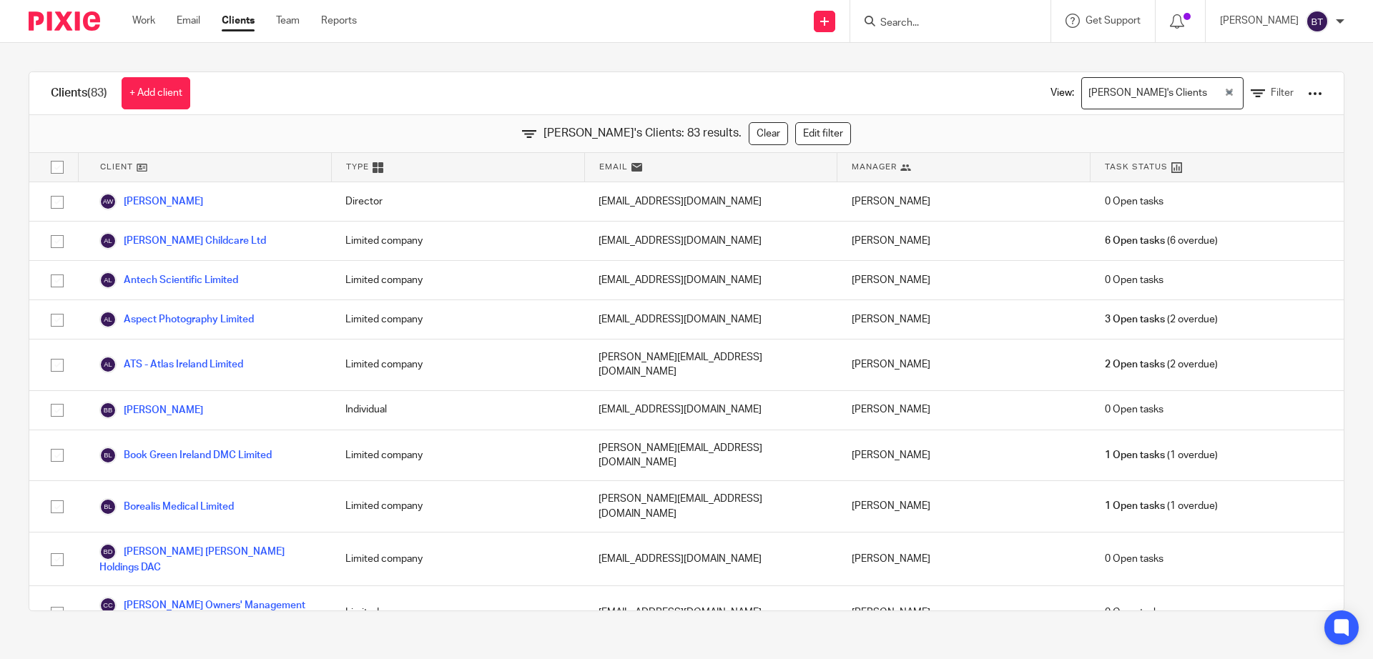
click at [1211, 95] on input "Search for option" at bounding box center [1216, 93] width 11 height 25
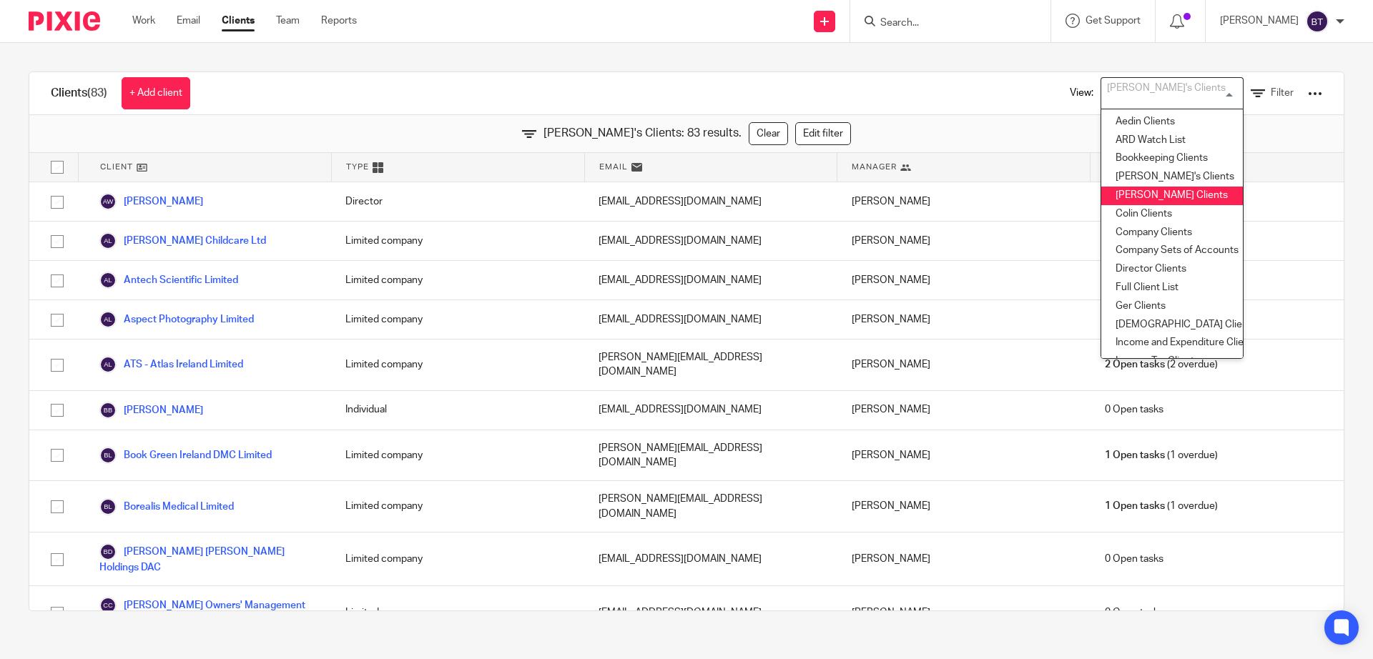
click at [1138, 194] on li "[PERSON_NAME] Clients" at bounding box center [1172, 196] width 142 height 19
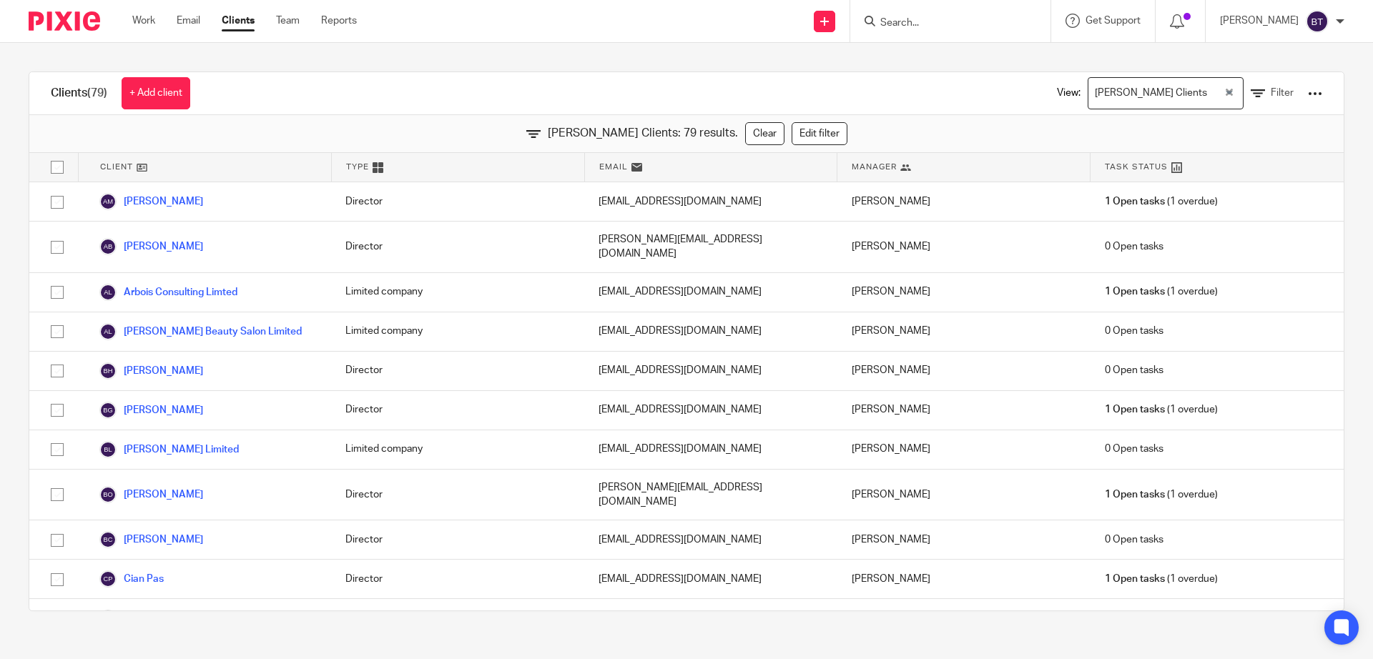
click at [357, 168] on span "Type" at bounding box center [357, 167] width 23 height 12
click at [375, 167] on icon at bounding box center [377, 167] width 11 height 11
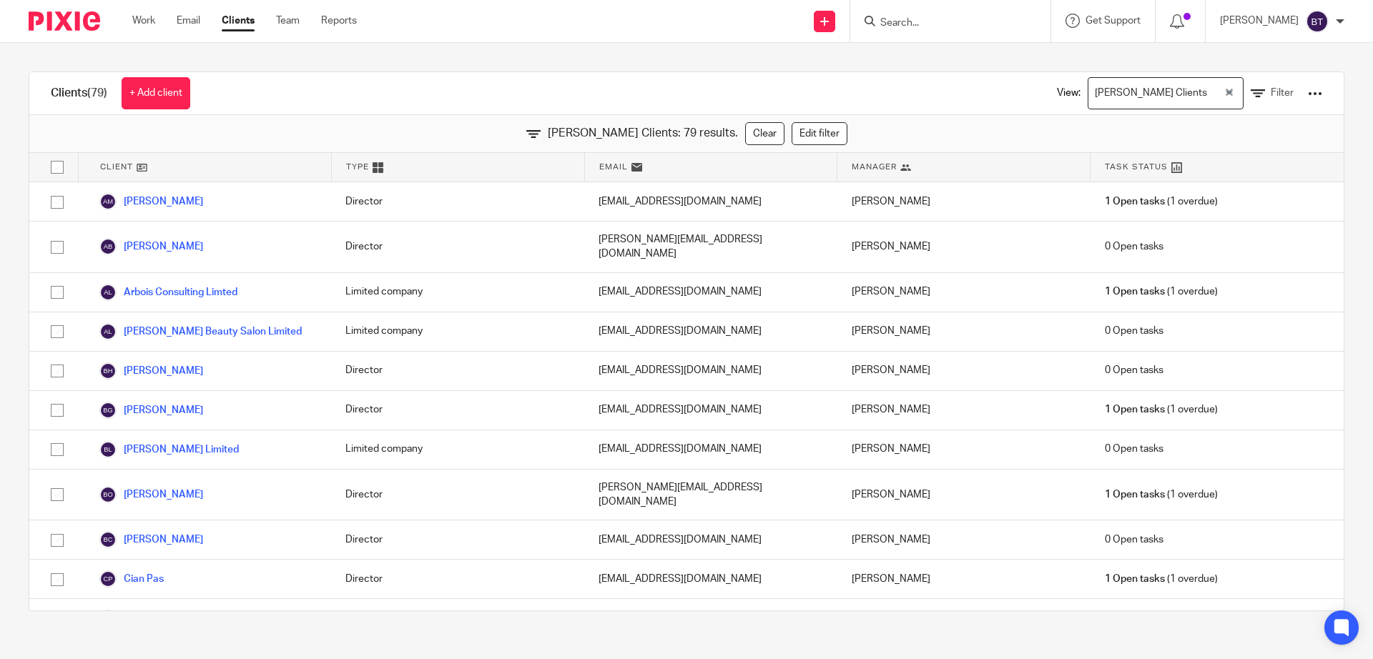
click at [375, 167] on icon at bounding box center [377, 167] width 11 height 11
click at [489, 151] on div "[PERSON_NAME] Clients: 79 results. Clear Edit filter" at bounding box center [686, 134] width 1314 height 38
click at [498, 171] on div "Type" at bounding box center [458, 167] width 253 height 29
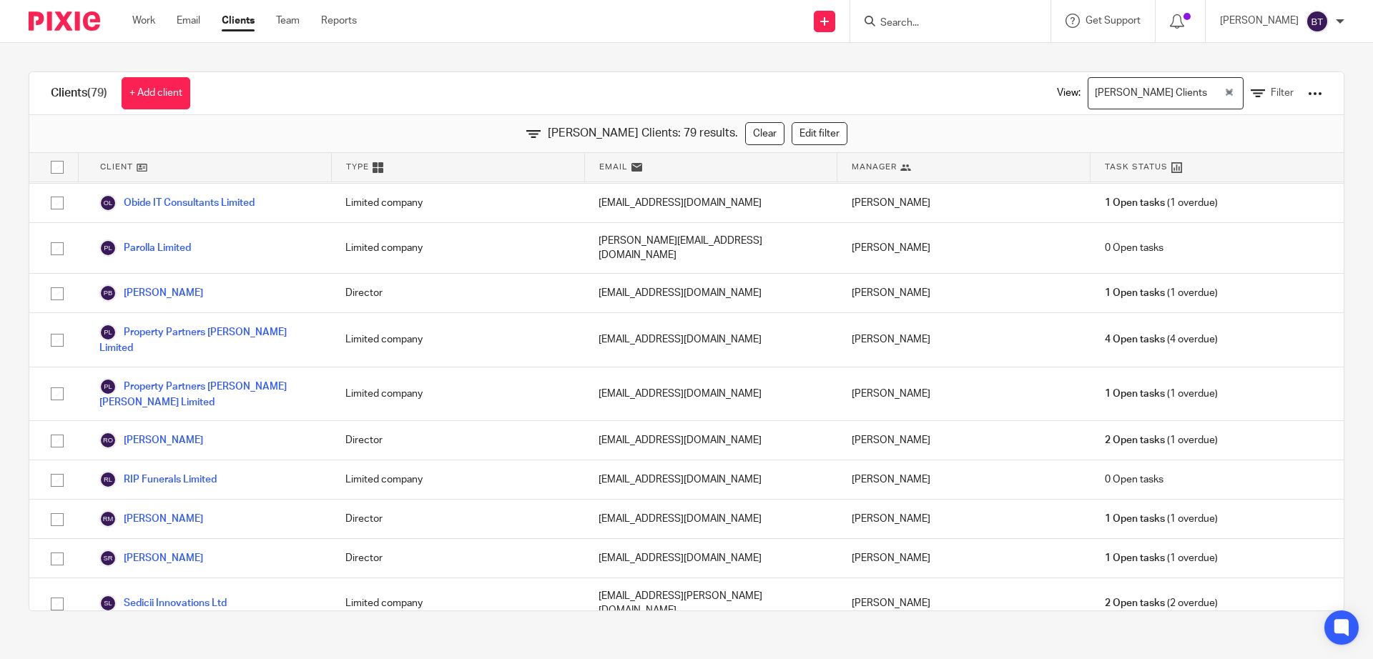
scroll to position [2750, 0]
